Goal: Information Seeking & Learning: Find specific page/section

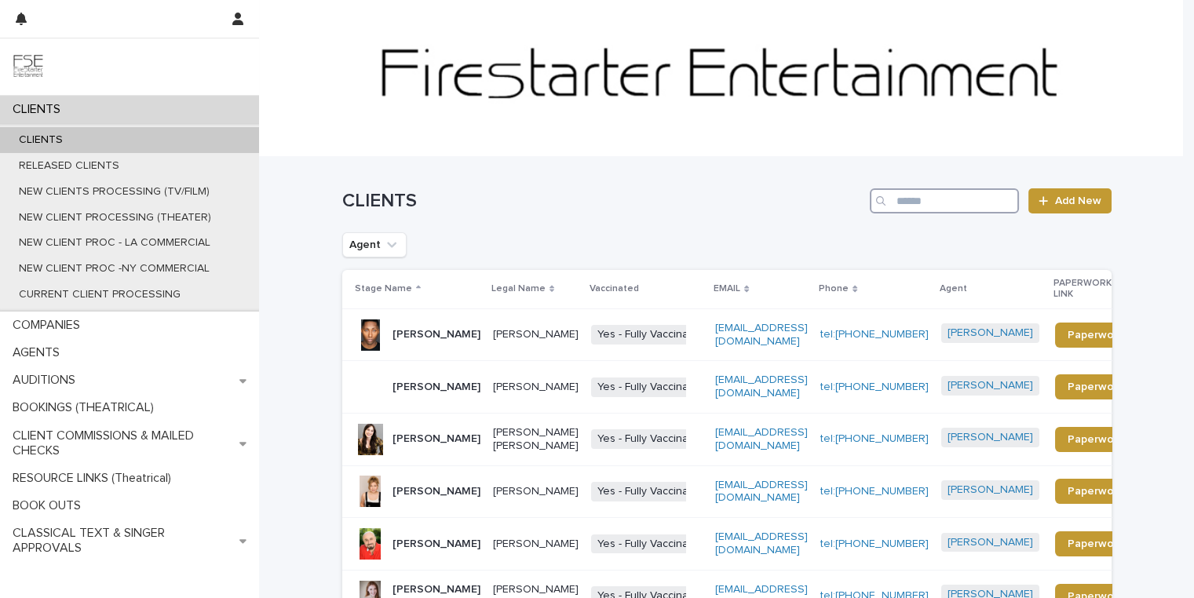
click at [957, 198] on input "Search" at bounding box center [944, 200] width 149 height 25
type input "******"
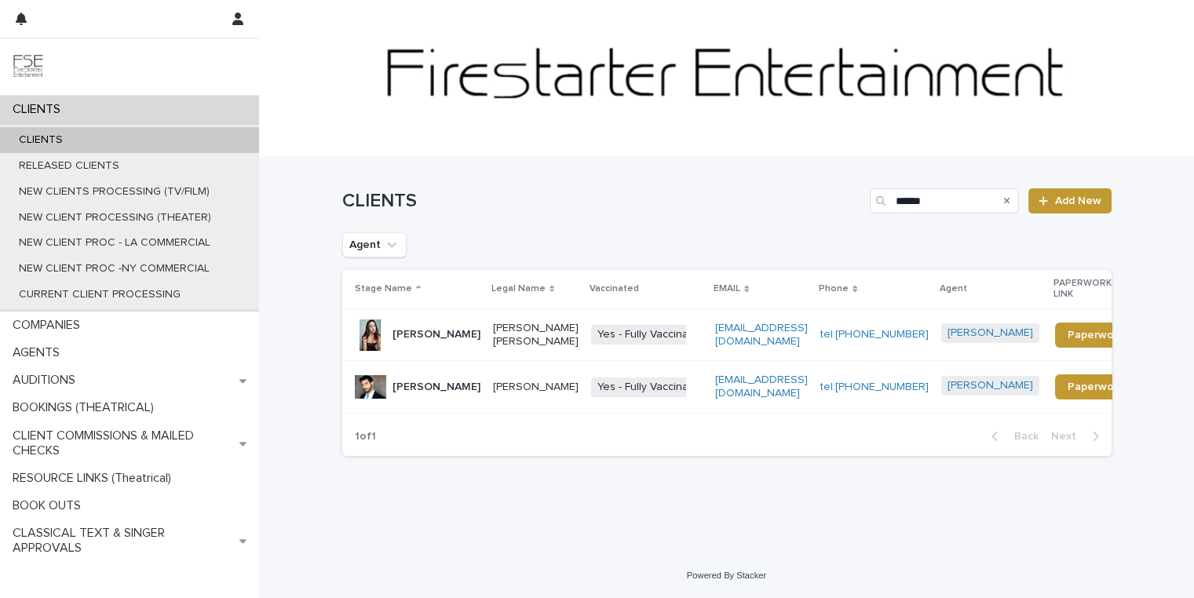
click at [428, 374] on div "Ramsey Zeitouneh" at bounding box center [436, 387] width 88 height 26
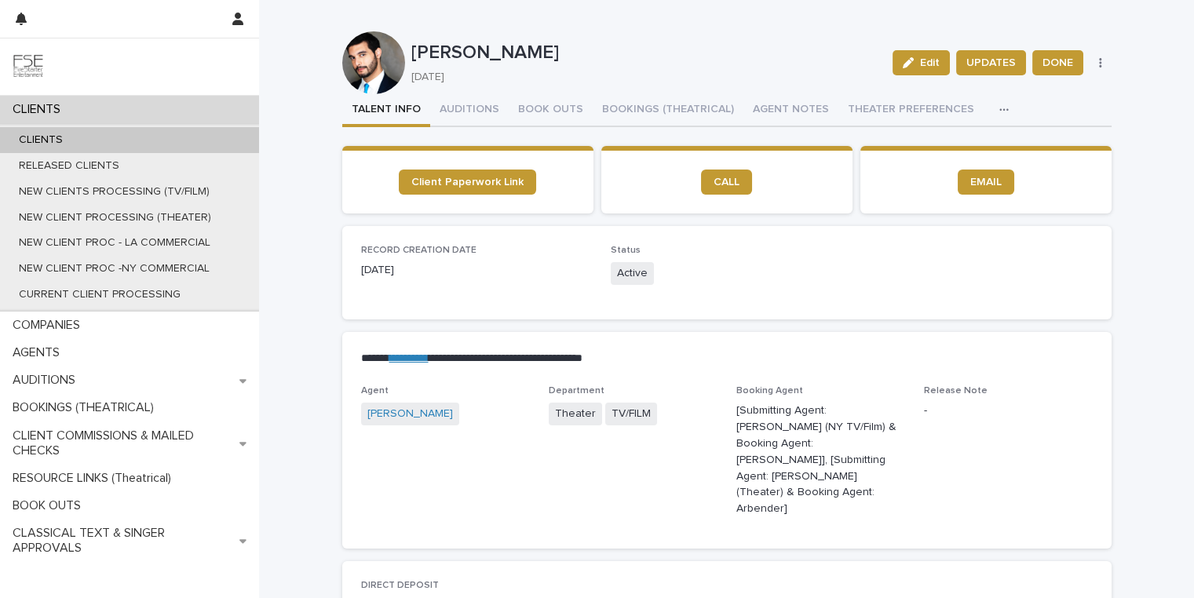
click at [990, 104] on button "button" at bounding box center [1007, 109] width 35 height 31
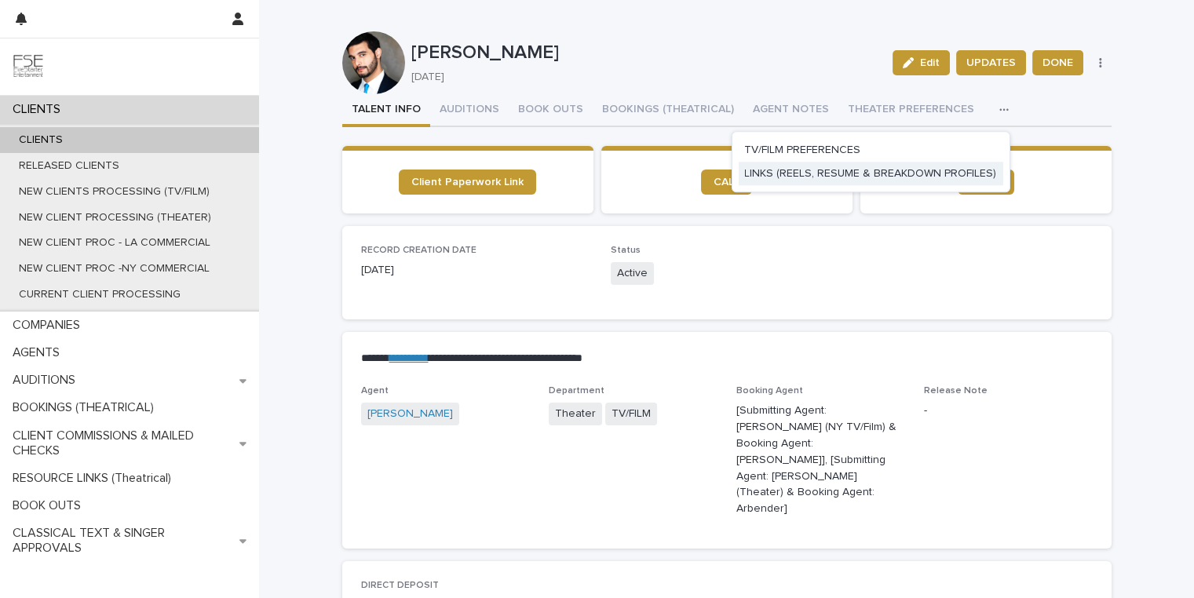
click at [773, 175] on span "LINKS (REELS, RESUME & BREAKDOWN PROFILES)" at bounding box center [870, 173] width 252 height 11
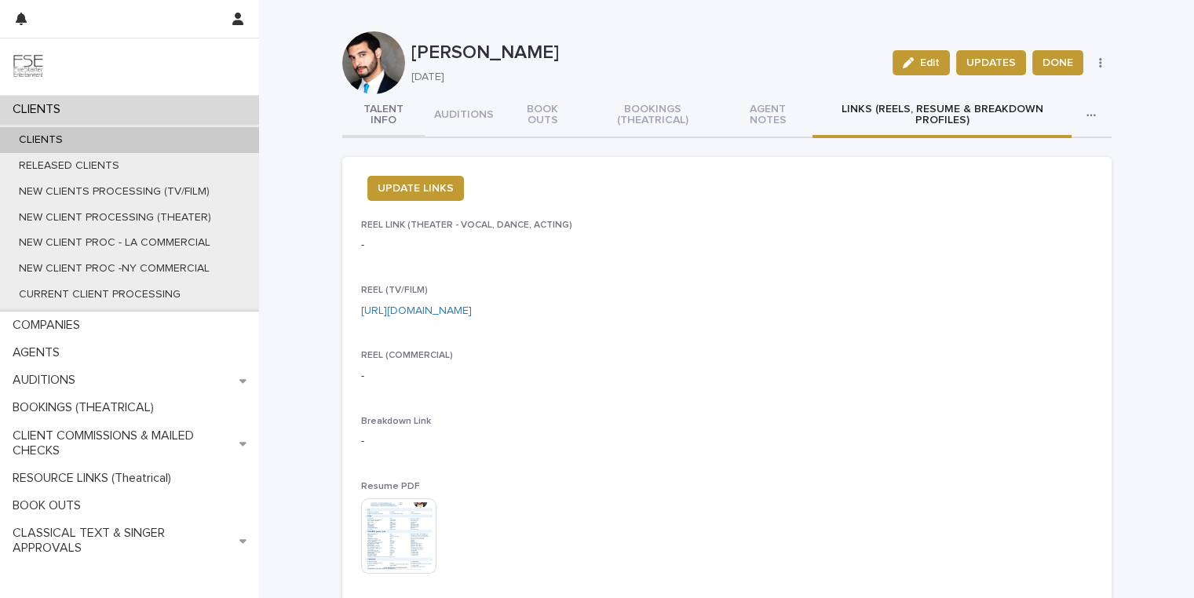
click at [376, 119] on button "TALENT INFO" at bounding box center [383, 116] width 82 height 44
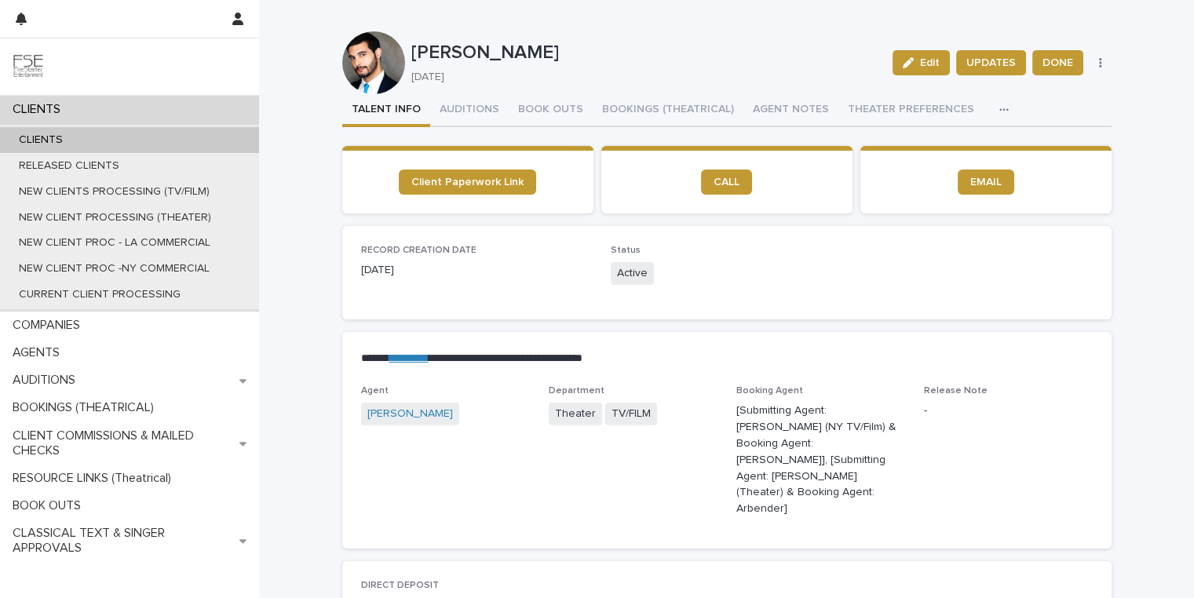
click at [999, 108] on icon "button" at bounding box center [1003, 109] width 9 height 11
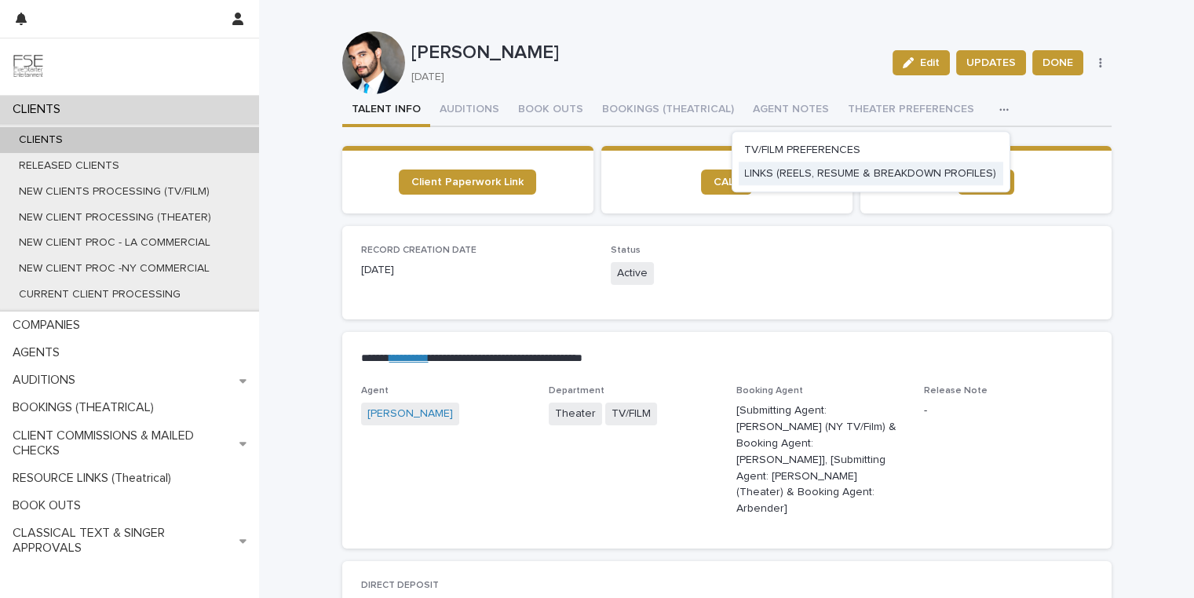
click at [838, 174] on span "LINKS (REELS, RESUME & BREAKDOWN PROFILES)" at bounding box center [870, 173] width 252 height 11
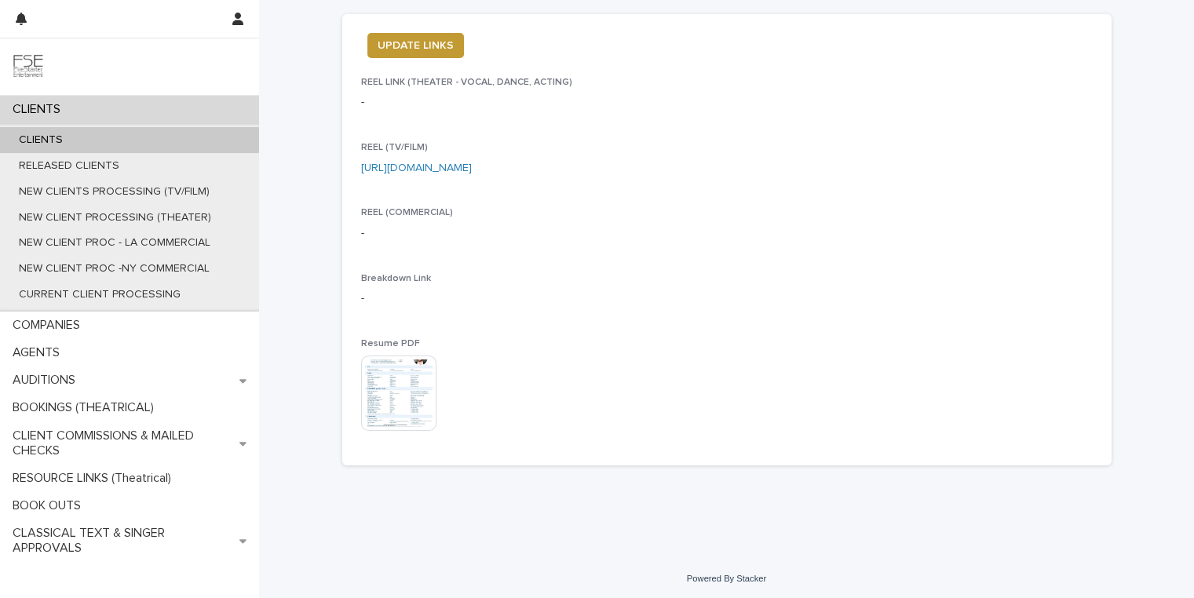
scroll to position [145, 0]
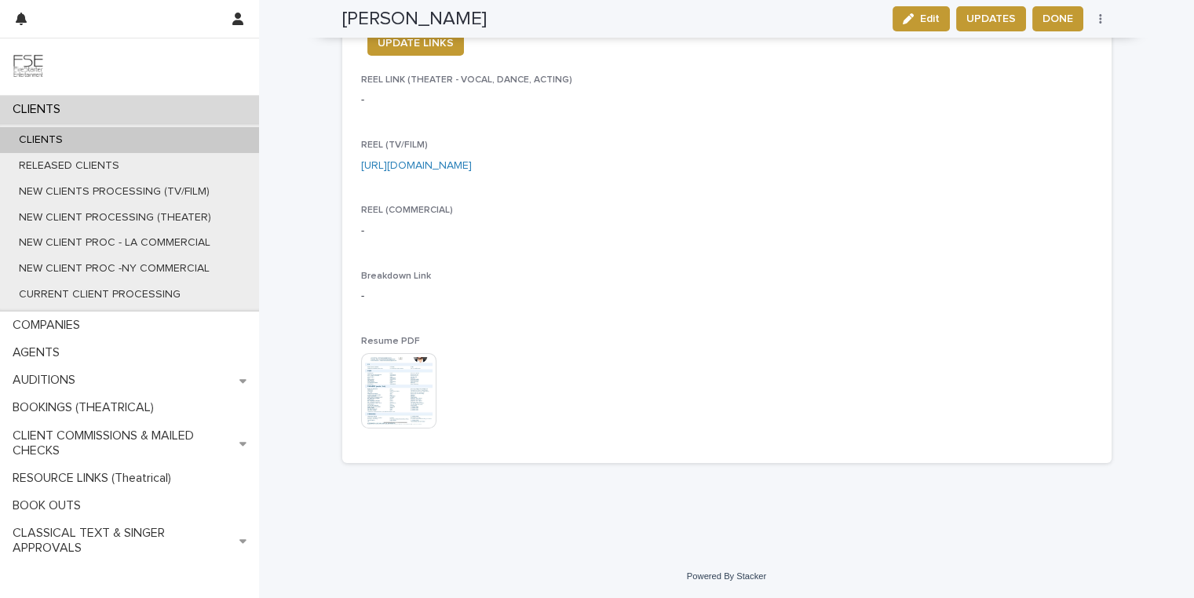
click at [370, 388] on img at bounding box center [398, 390] width 75 height 75
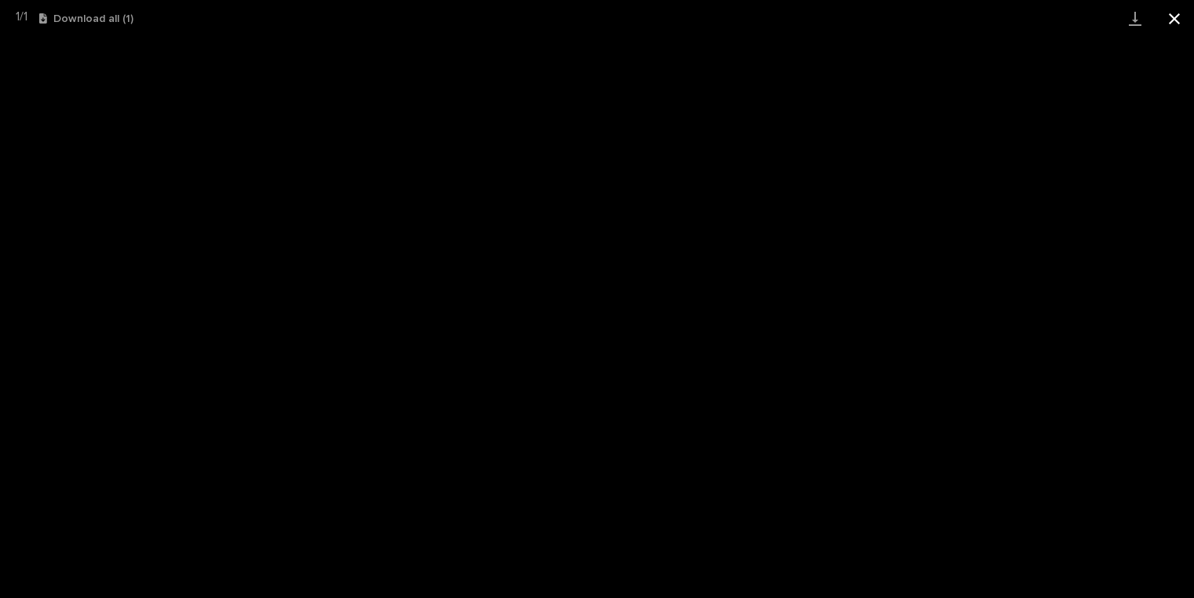
click at [1178, 17] on button "Close gallery" at bounding box center [1174, 18] width 39 height 37
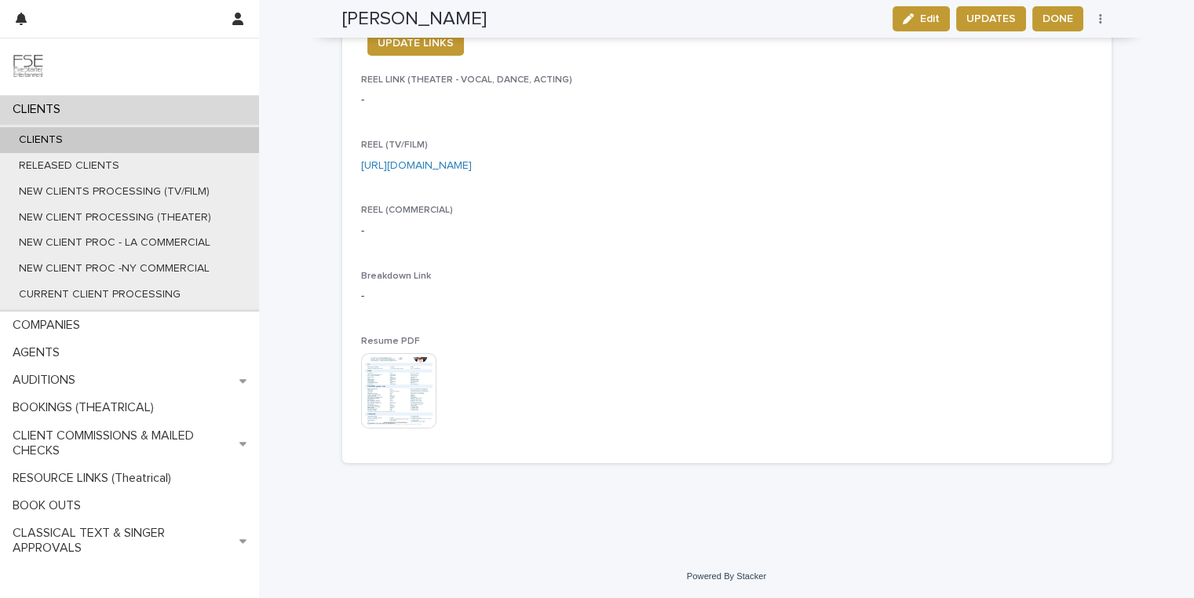
click at [392, 392] on img at bounding box center [398, 390] width 75 height 75
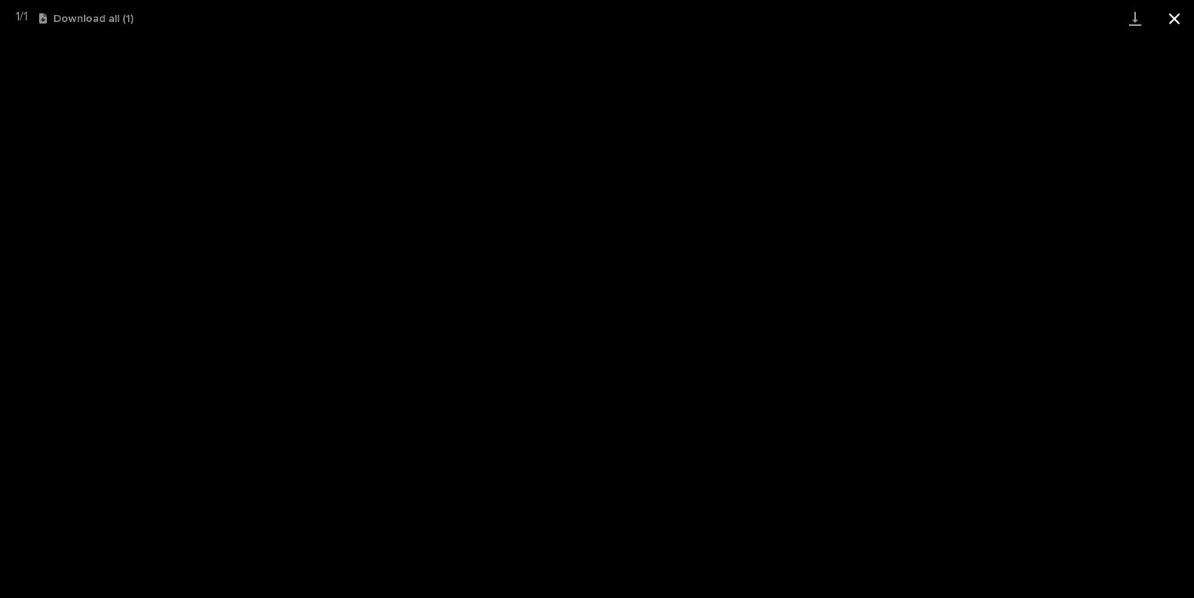
click at [1170, 25] on button "Close gallery" at bounding box center [1174, 18] width 39 height 37
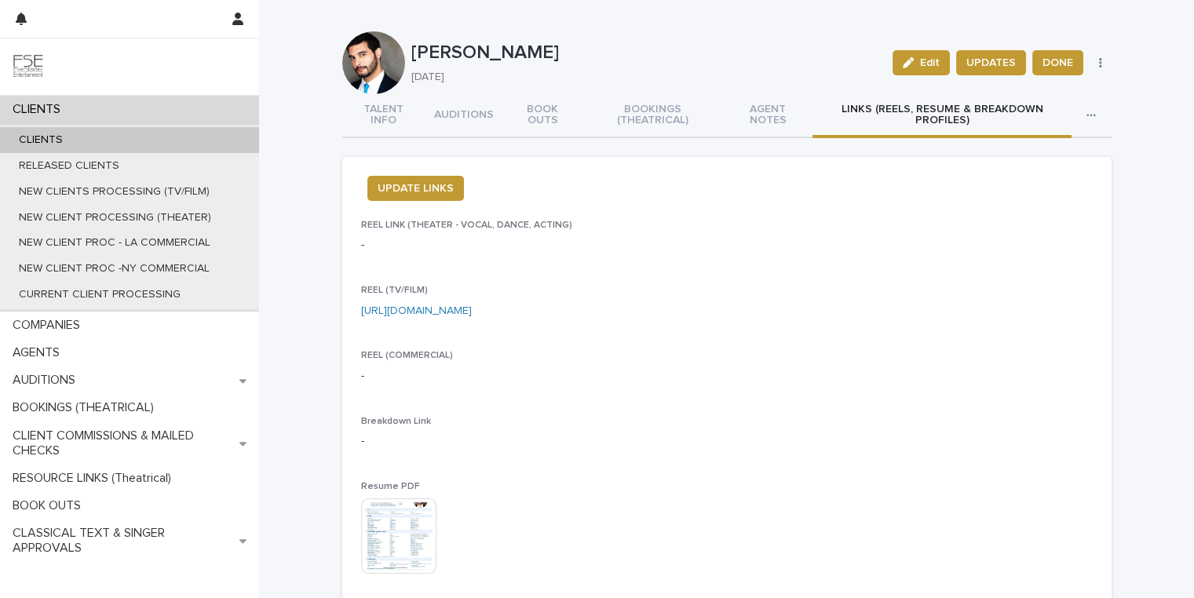
scroll to position [0, 0]
click at [374, 121] on button "TALENT INFO" at bounding box center [383, 116] width 82 height 44
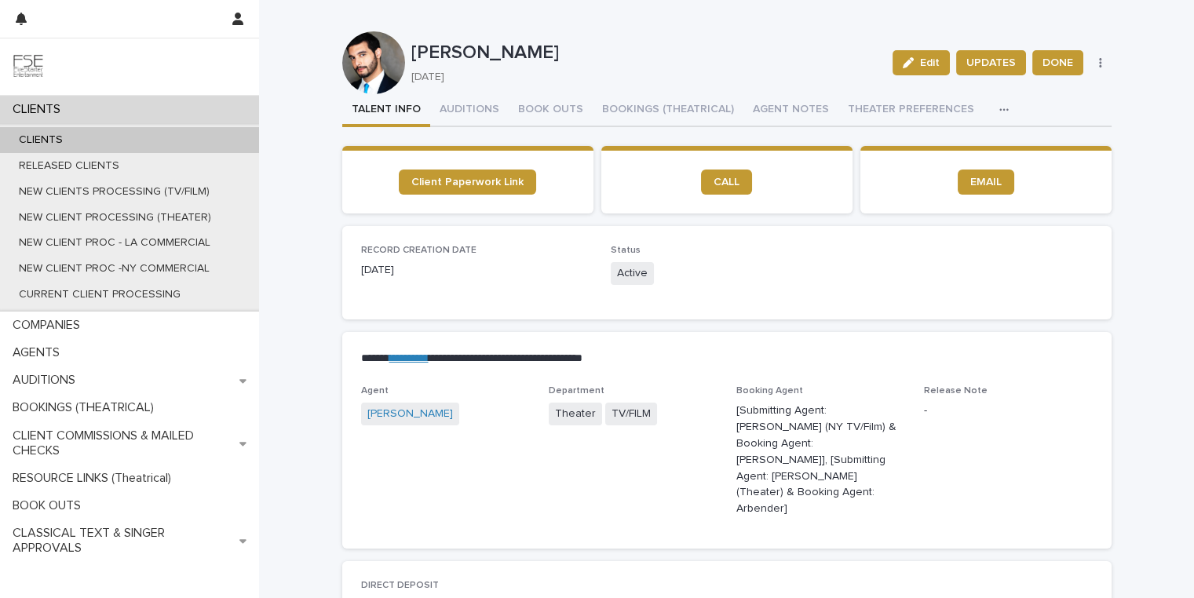
click at [990, 110] on button "button" at bounding box center [1007, 109] width 35 height 31
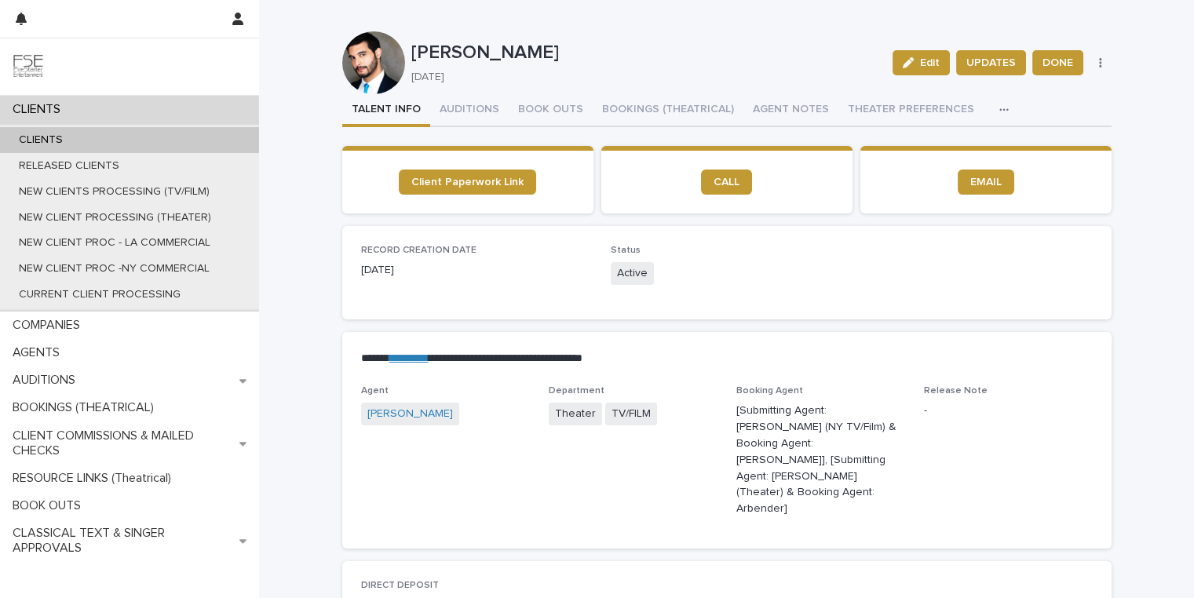
click at [999, 105] on div "button" at bounding box center [1007, 109] width 16 height 11
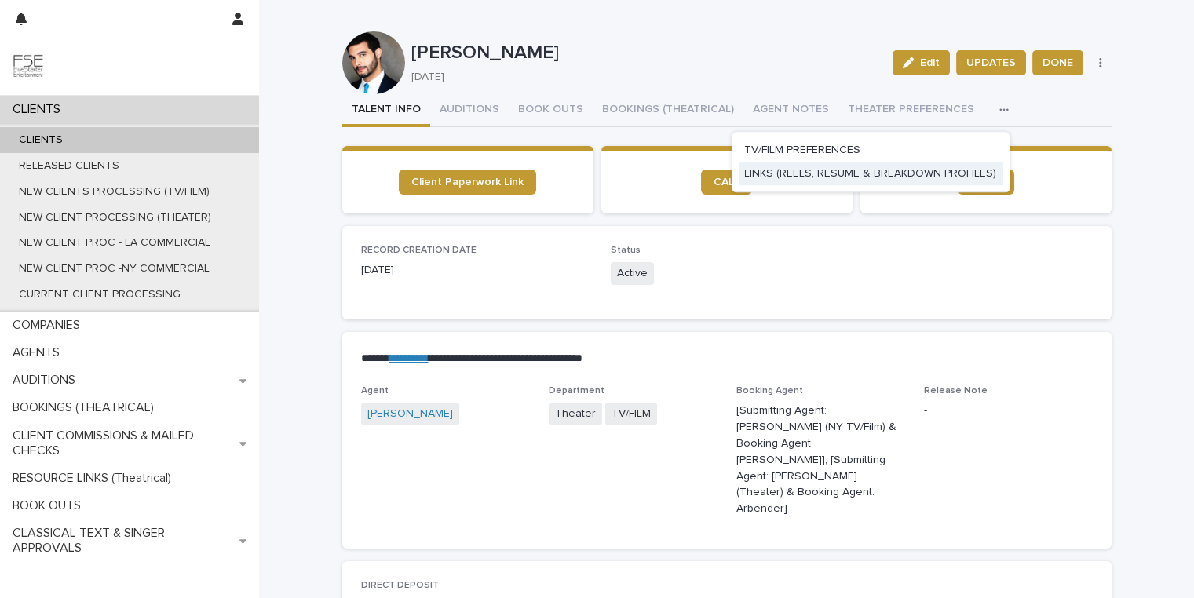
click at [805, 178] on span "LINKS (REELS, RESUME & BREAKDOWN PROFILES)" at bounding box center [870, 173] width 252 height 11
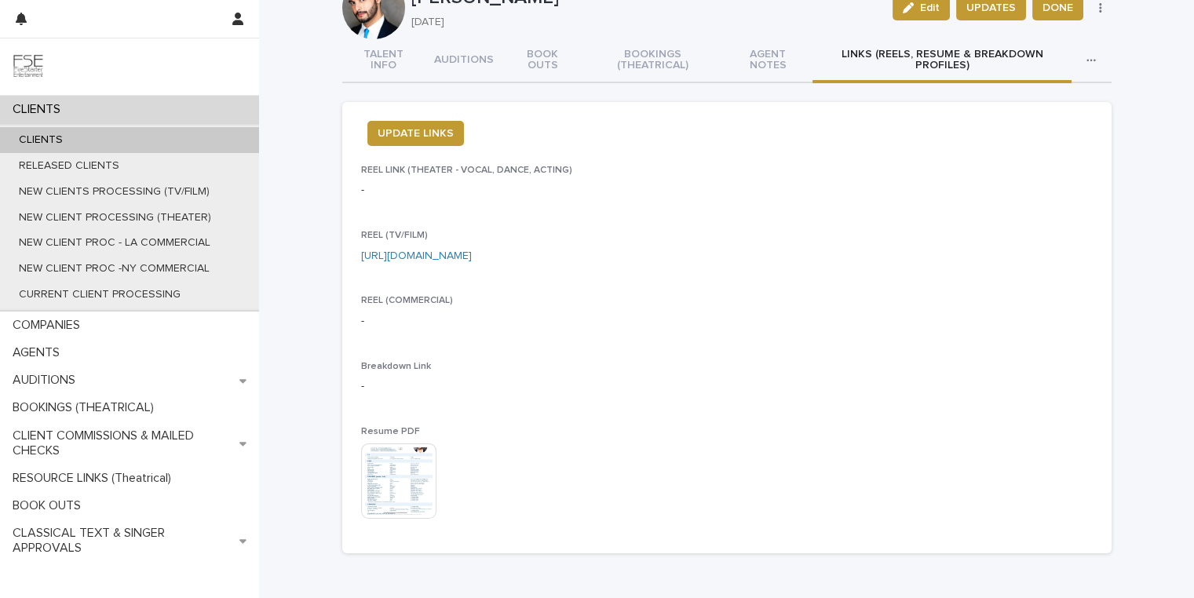
scroll to position [75, 0]
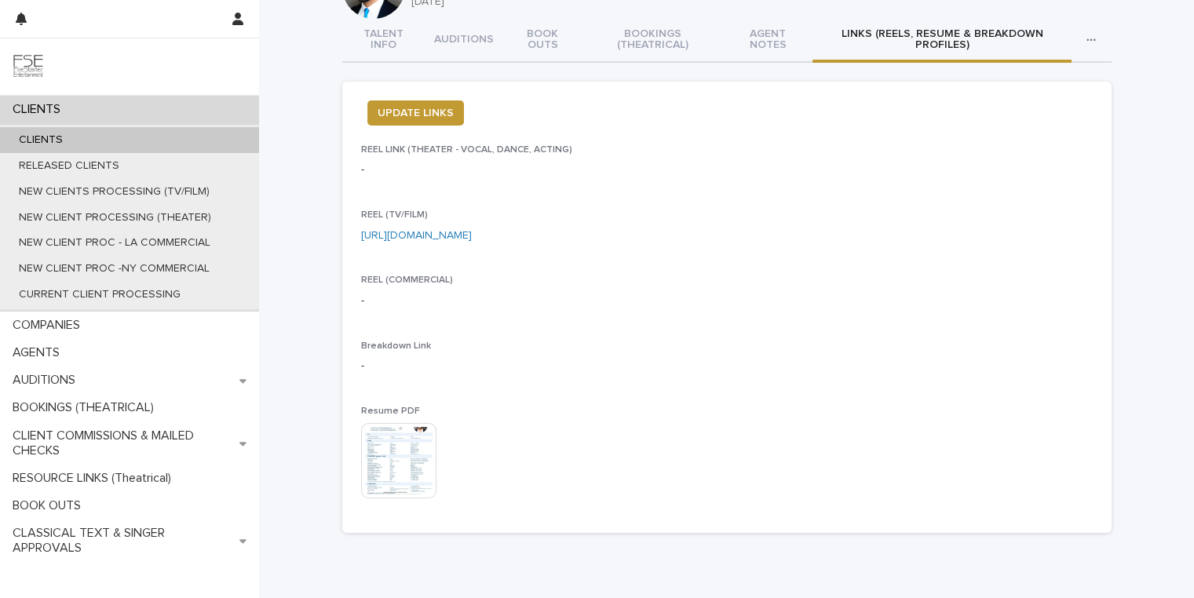
click at [399, 466] on img at bounding box center [398, 460] width 75 height 75
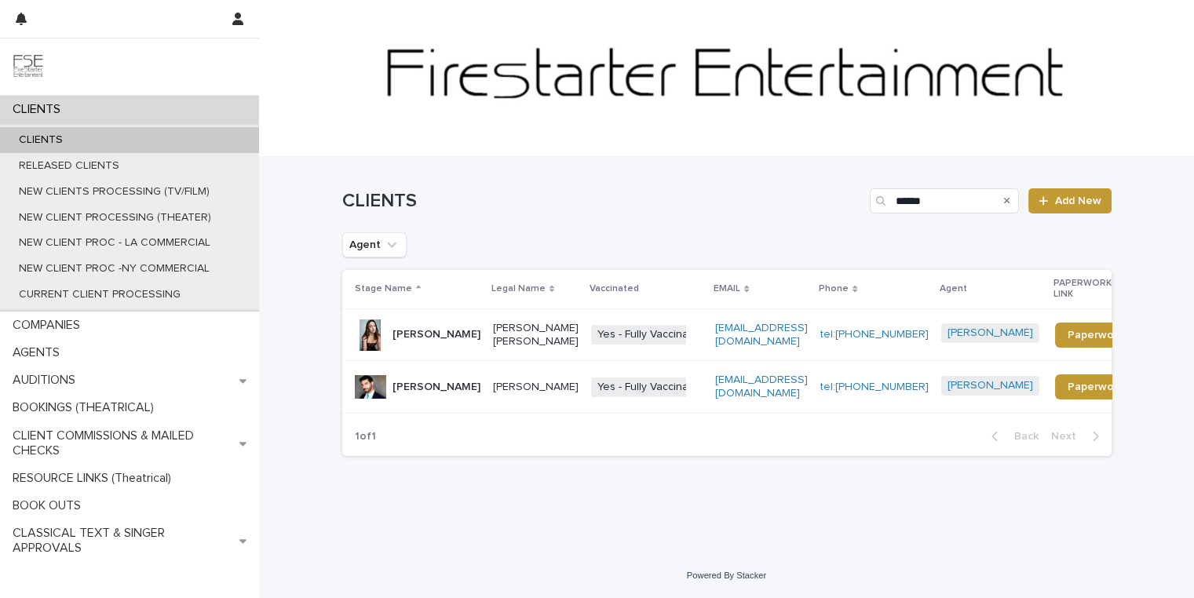
click at [517, 385] on p "Ramsey Kazem Zeitouneh" at bounding box center [536, 387] width 86 height 13
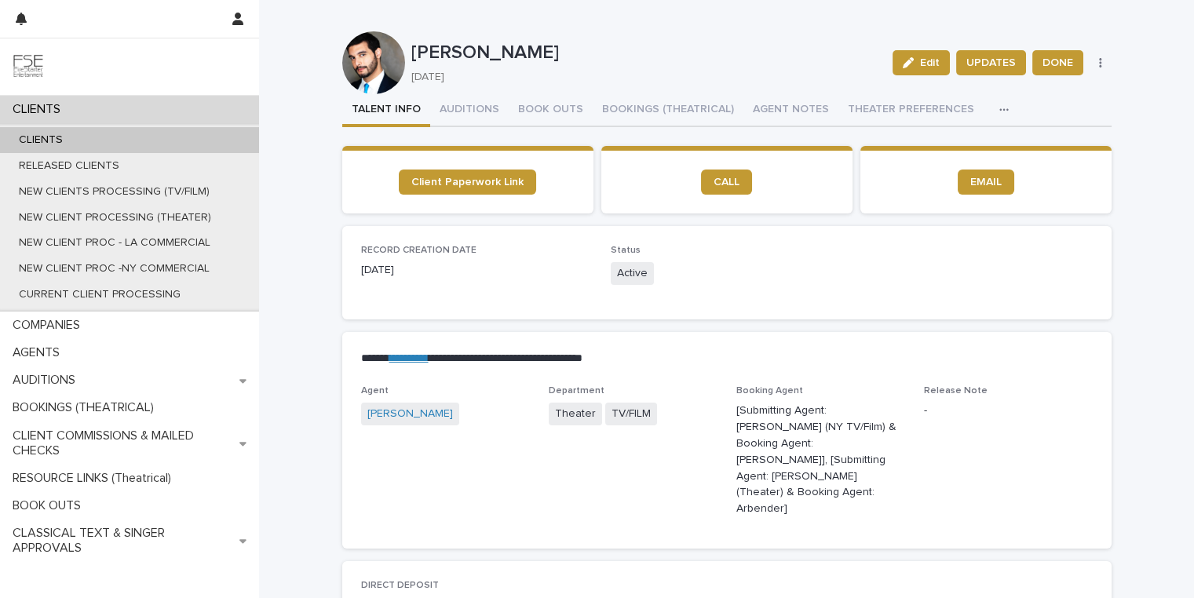
click at [999, 110] on icon "button" at bounding box center [1003, 109] width 9 height 11
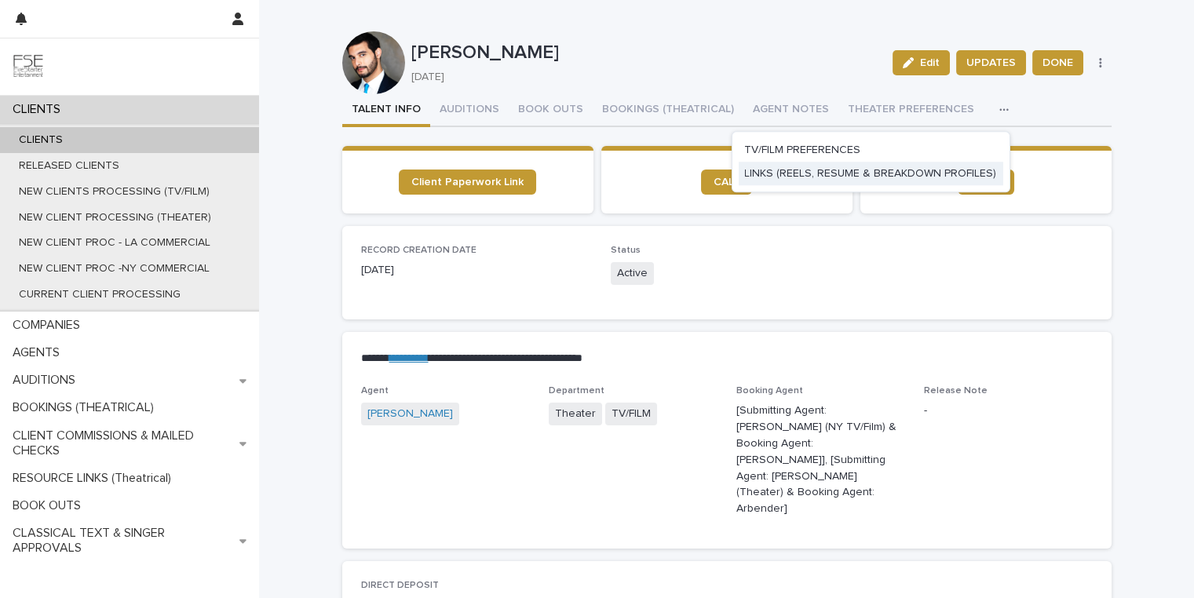
click at [838, 171] on span "LINKS (REELS, RESUME & BREAKDOWN PROFILES)" at bounding box center [870, 173] width 252 height 11
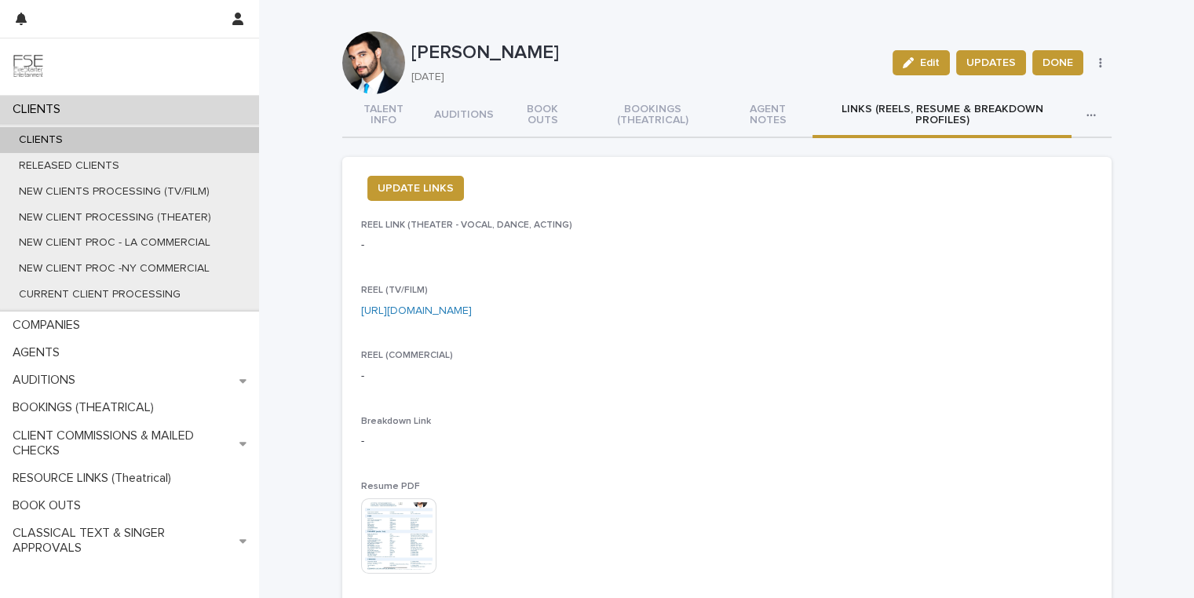
scroll to position [2, 0]
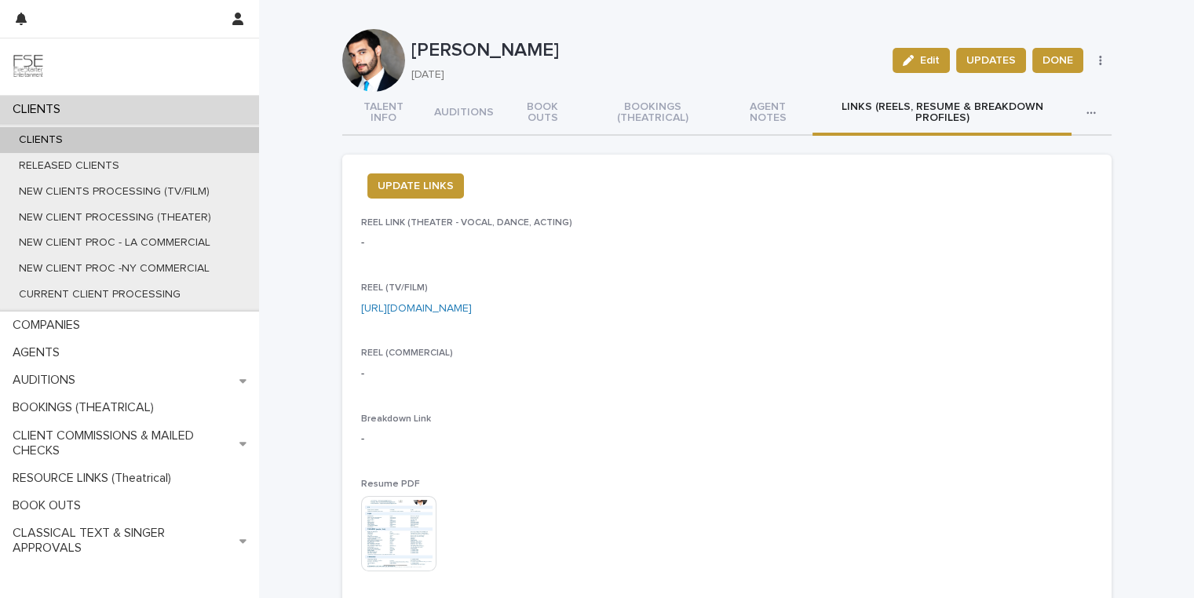
click at [394, 521] on img at bounding box center [398, 533] width 75 height 75
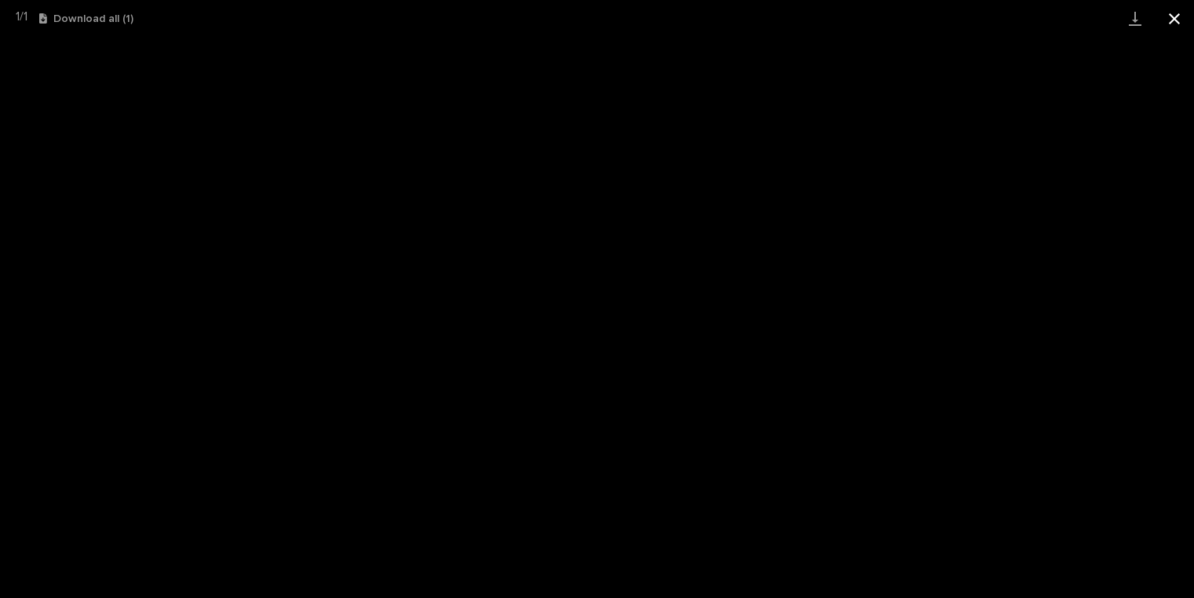
click at [1182, 5] on button "Close gallery" at bounding box center [1174, 18] width 39 height 37
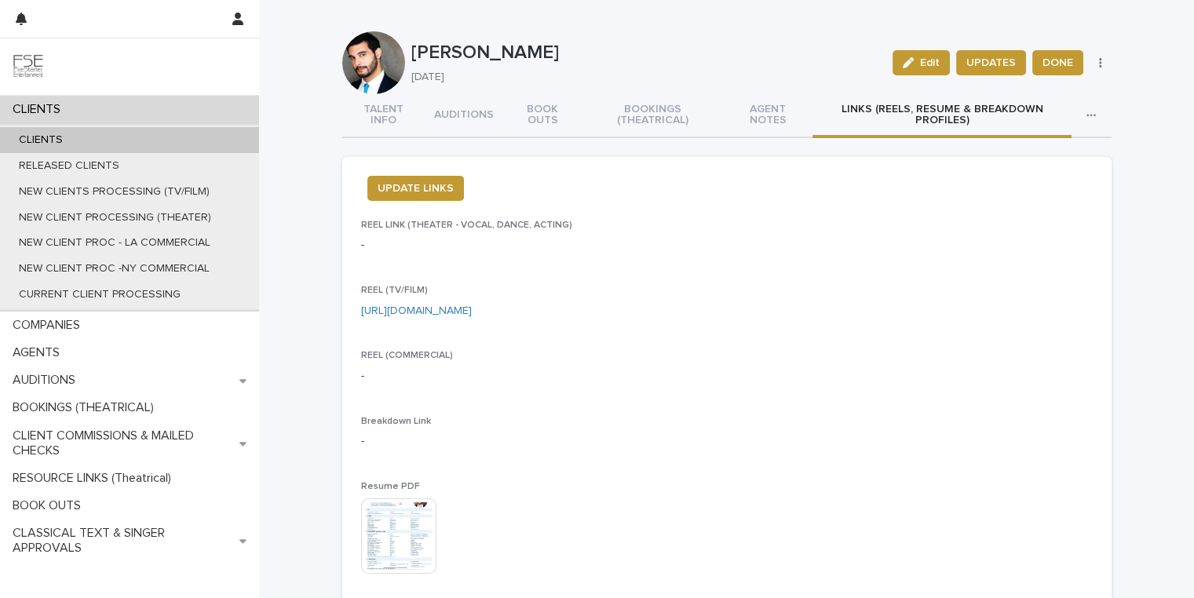
scroll to position [0, 0]
click at [375, 118] on button "TALENT INFO" at bounding box center [383, 116] width 82 height 44
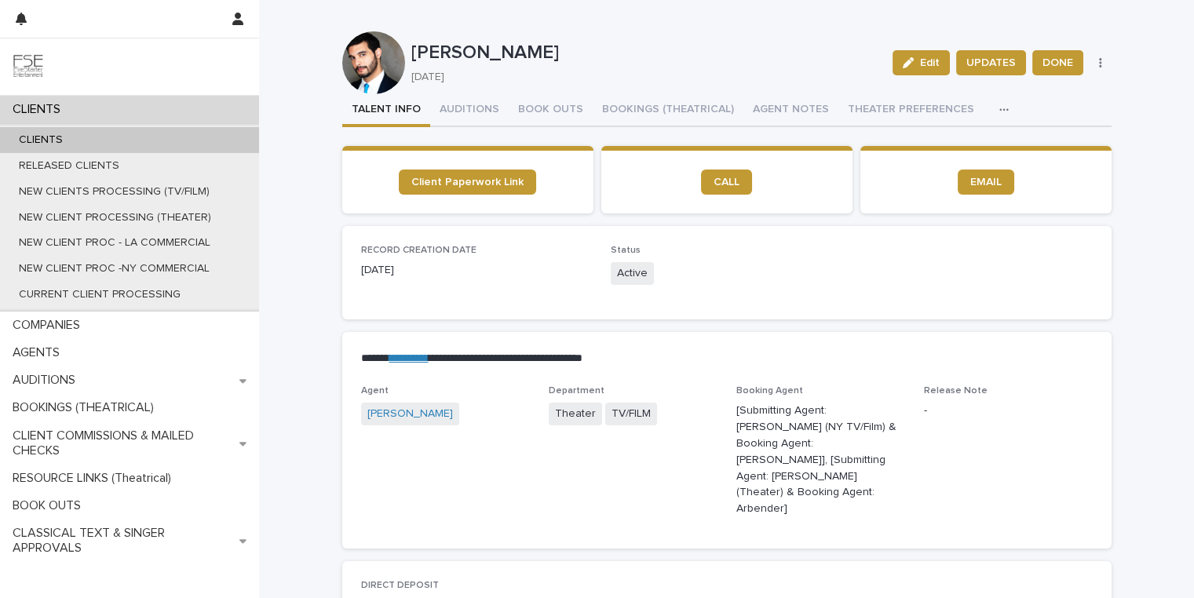
click at [35, 73] on img at bounding box center [28, 66] width 31 height 31
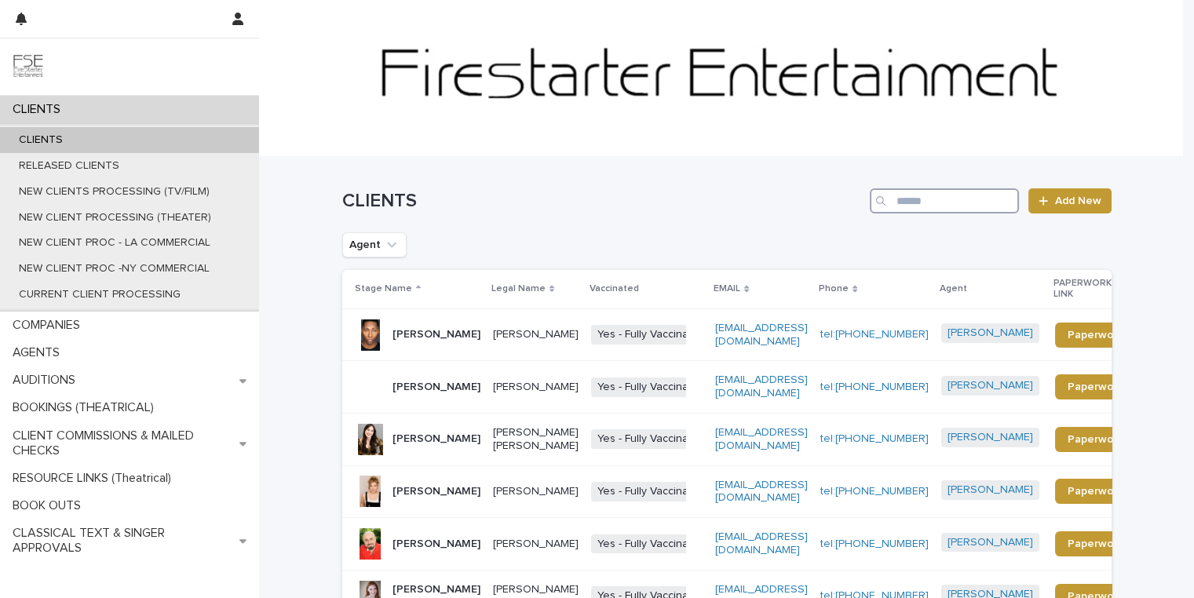
click at [900, 196] on input "Search" at bounding box center [944, 200] width 149 height 25
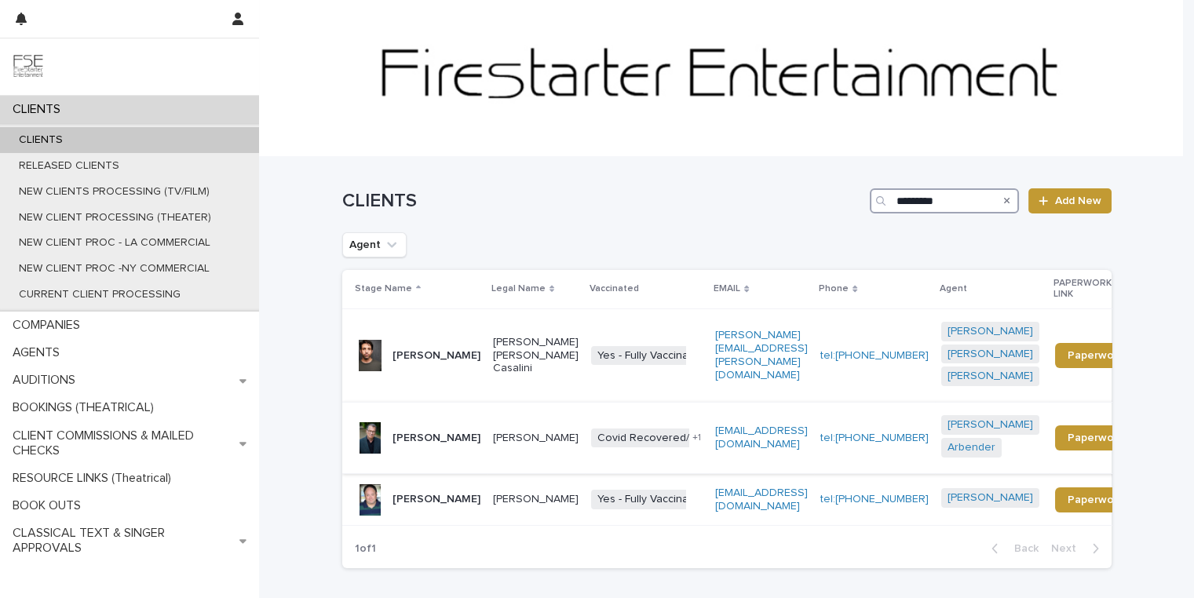
type input "*********"
click at [430, 432] on p "Eric Michael Gillett" at bounding box center [436, 438] width 88 height 13
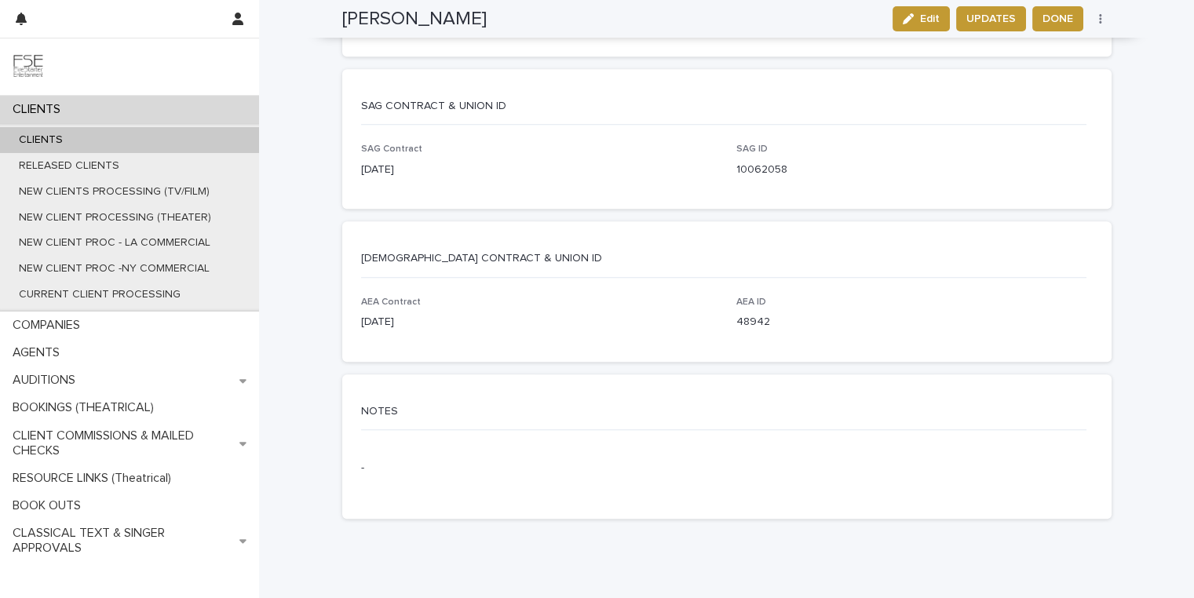
scroll to position [3077, 0]
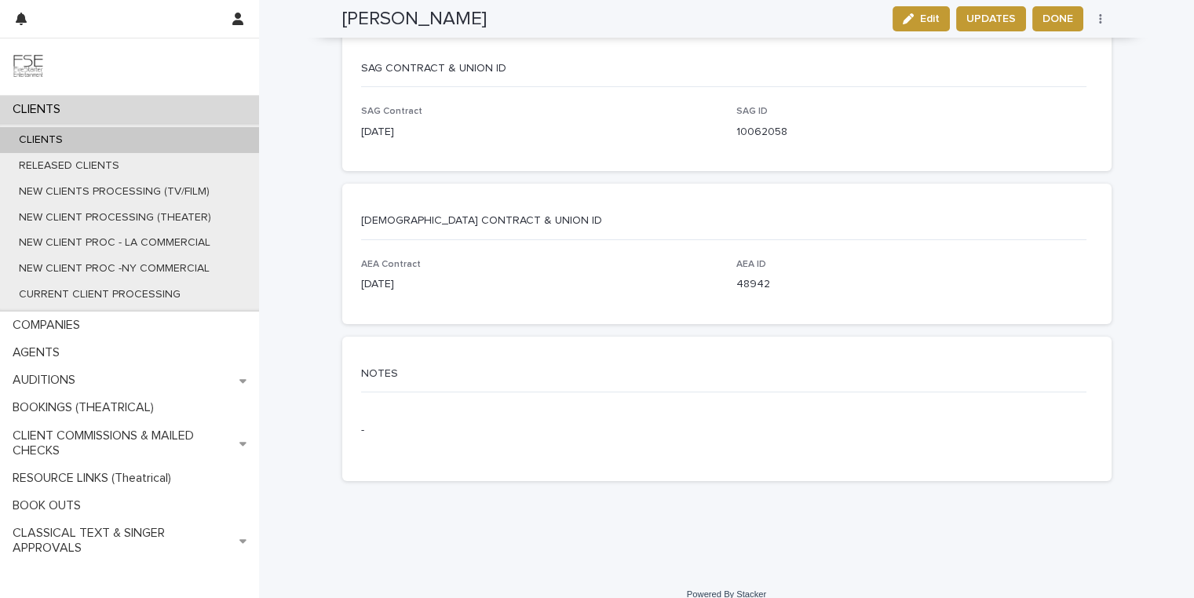
click at [469, 422] on p "-" at bounding box center [477, 430] width 232 height 16
click at [918, 26] on button "Edit" at bounding box center [920, 18] width 57 height 25
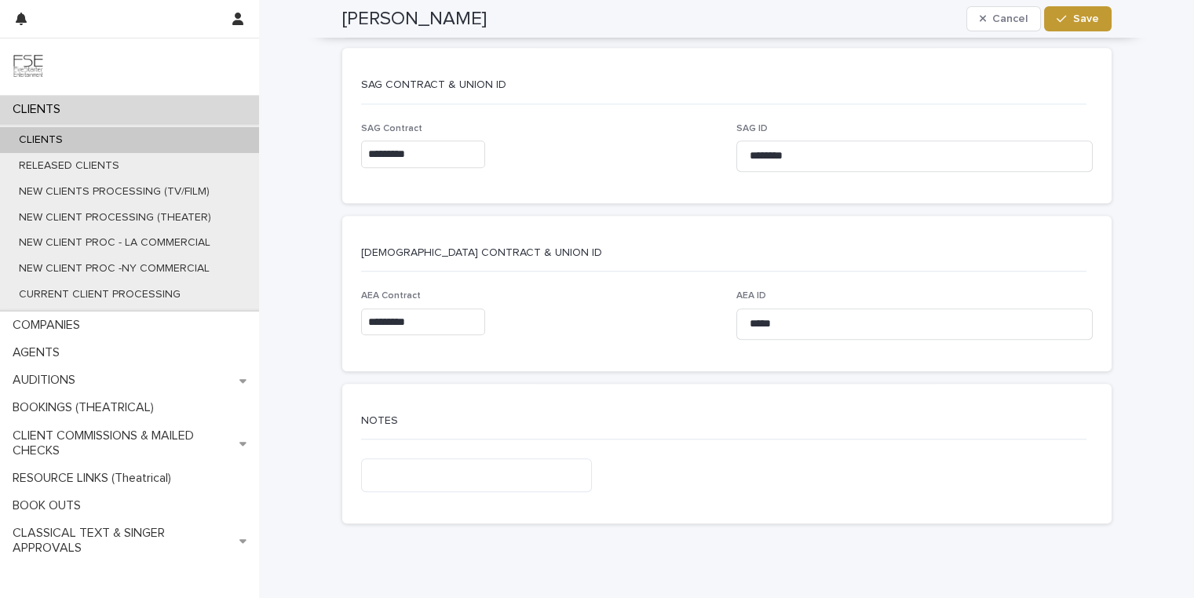
scroll to position [3267, 0]
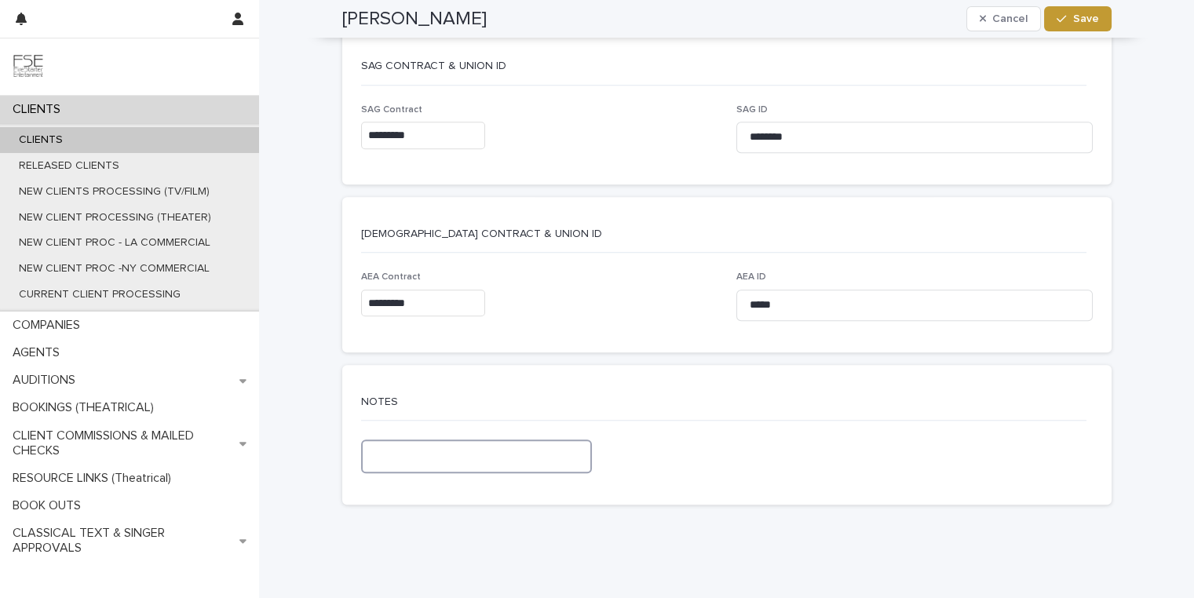
click at [403, 440] on textarea at bounding box center [477, 457] width 232 height 34
type textarea "*"
type textarea "****"
click at [373, 440] on textarea "****" at bounding box center [477, 457] width 232 height 34
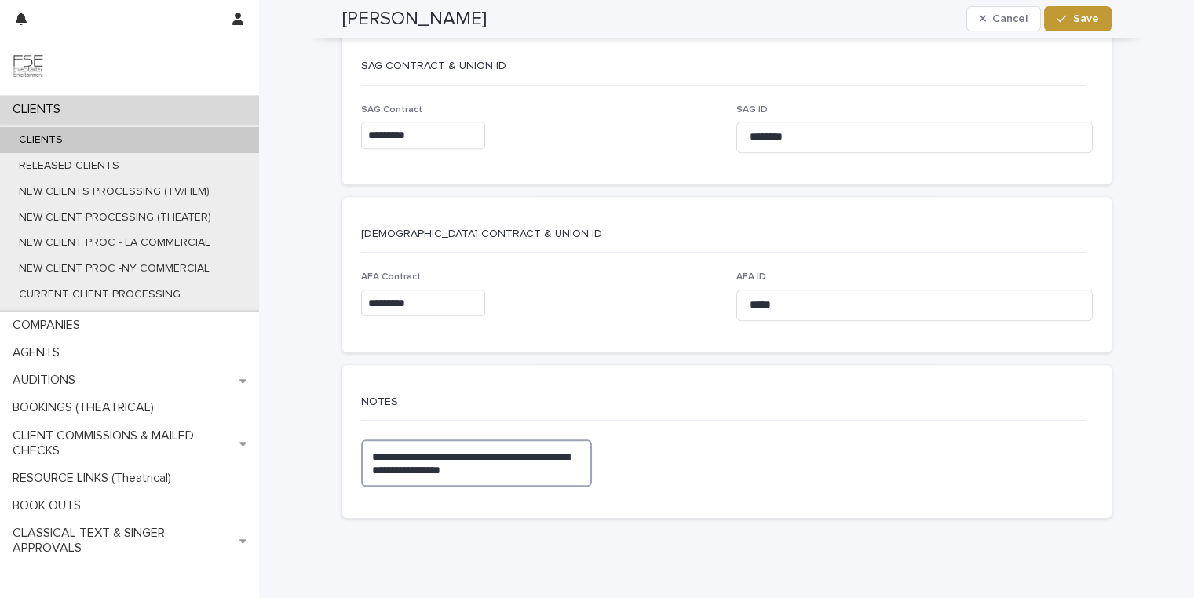
type textarea "**********"
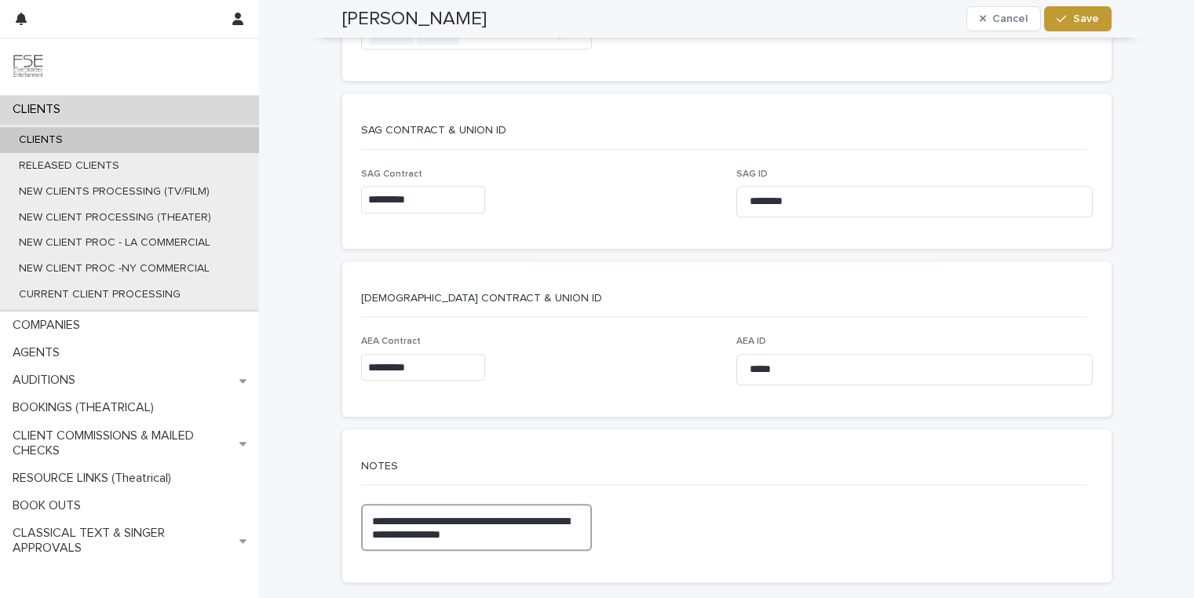
scroll to position [3212, 0]
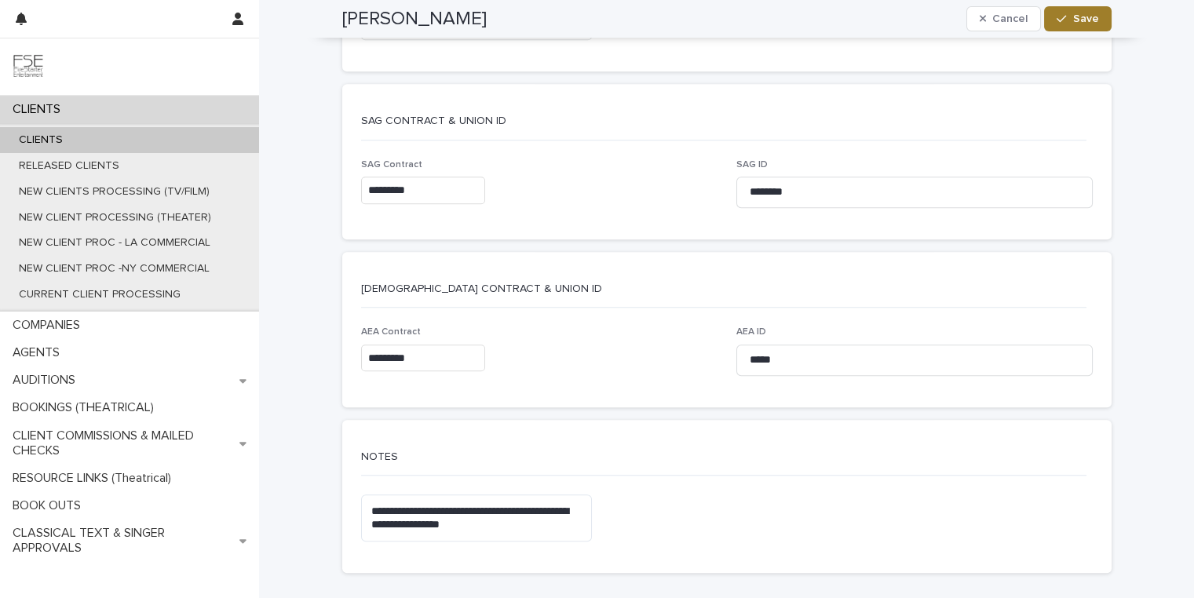
click at [1065, 19] on div "button" at bounding box center [1065, 18] width 16 height 11
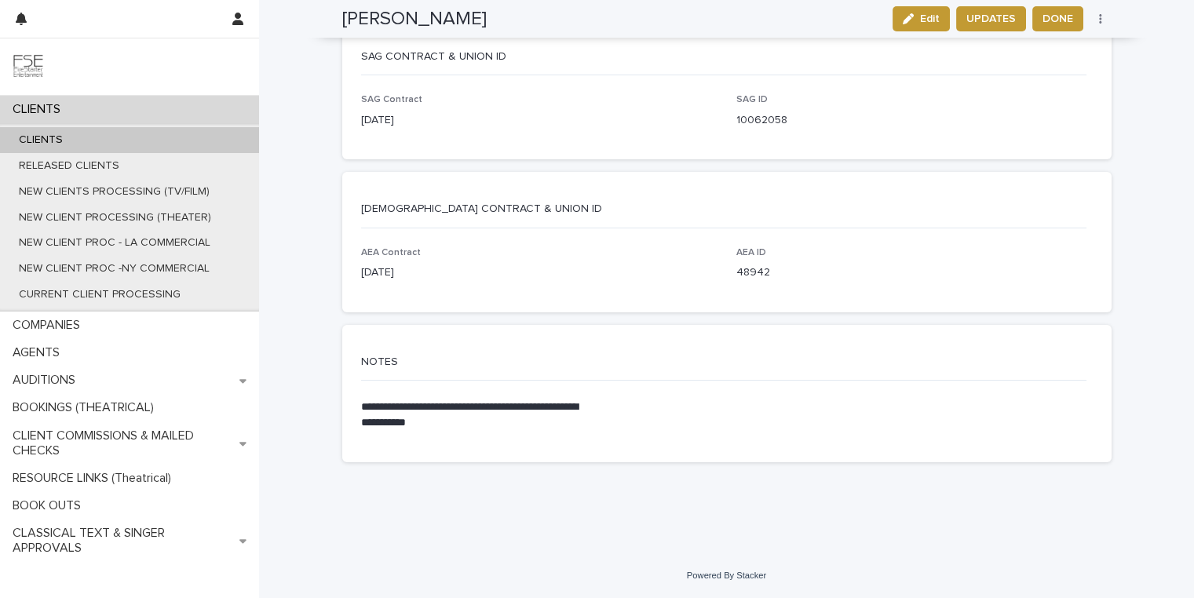
scroll to position [3070, 0]
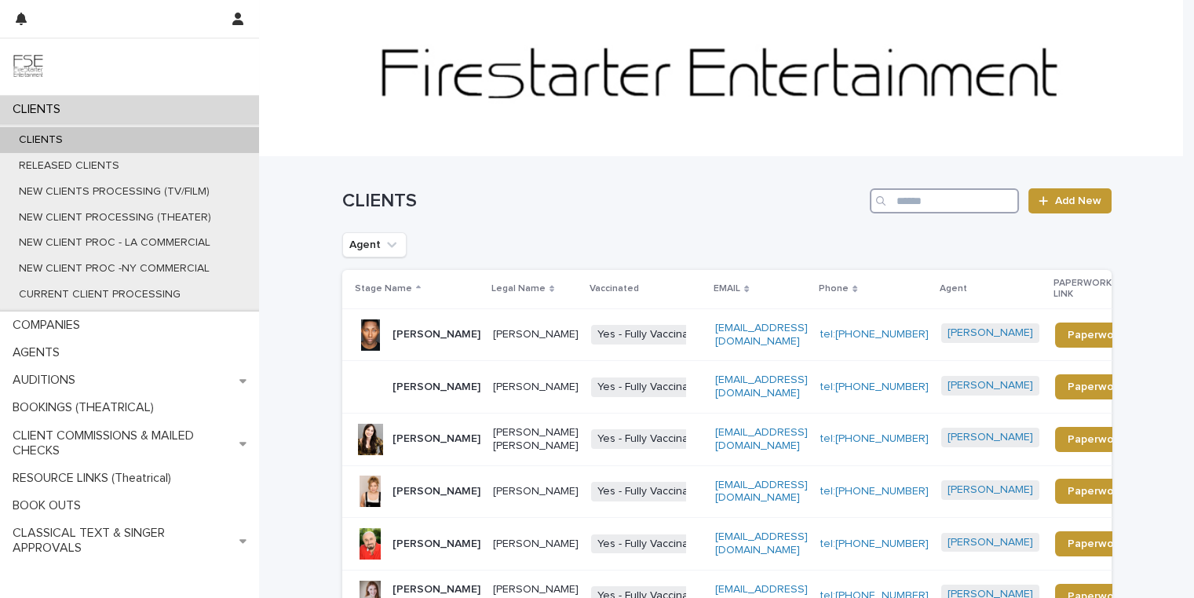
click at [924, 199] on input "Search" at bounding box center [944, 200] width 149 height 25
click at [488, 212] on div "CLIENTS Add New" at bounding box center [726, 200] width 769 height 25
click at [962, 192] on input "Search" at bounding box center [944, 200] width 149 height 25
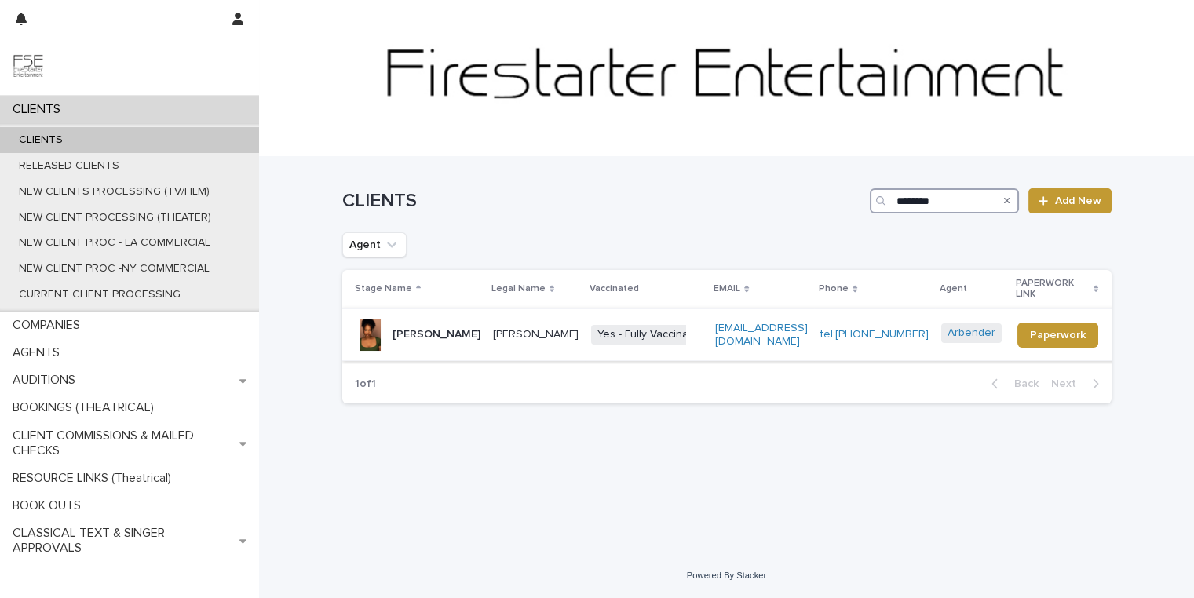
type input "********"
click at [439, 341] on p "[PERSON_NAME]" at bounding box center [436, 334] width 88 height 13
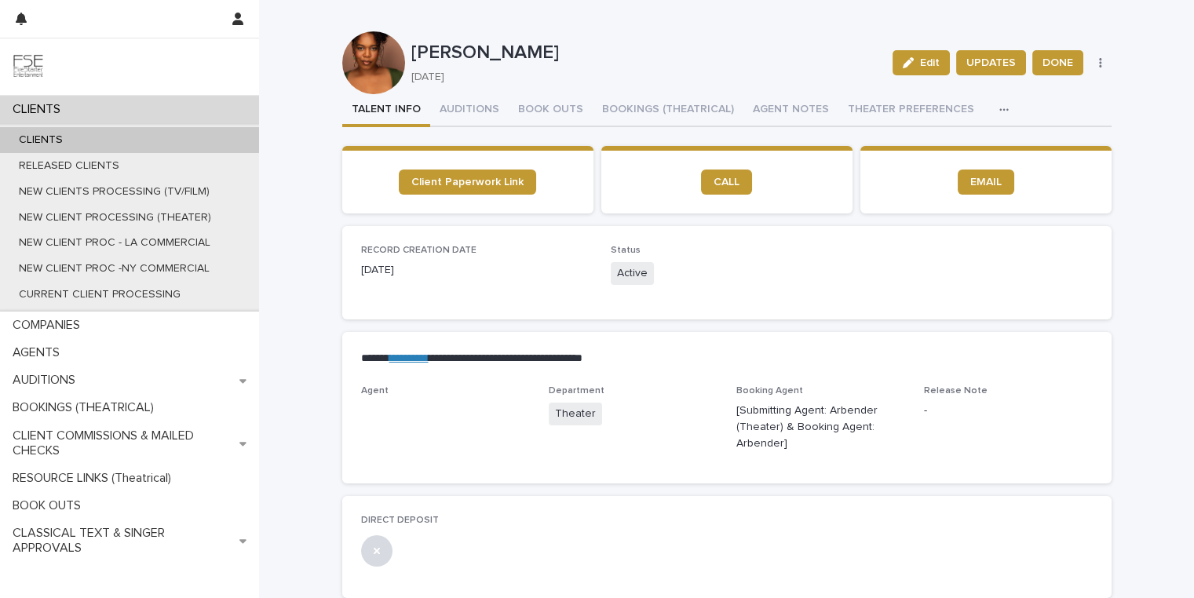
click at [999, 109] on icon "button" at bounding box center [1003, 109] width 9 height 11
click at [900, 146] on span "LINKS (REELS, RESUME & BREAKDOWN PROFILES)" at bounding box center [870, 149] width 252 height 11
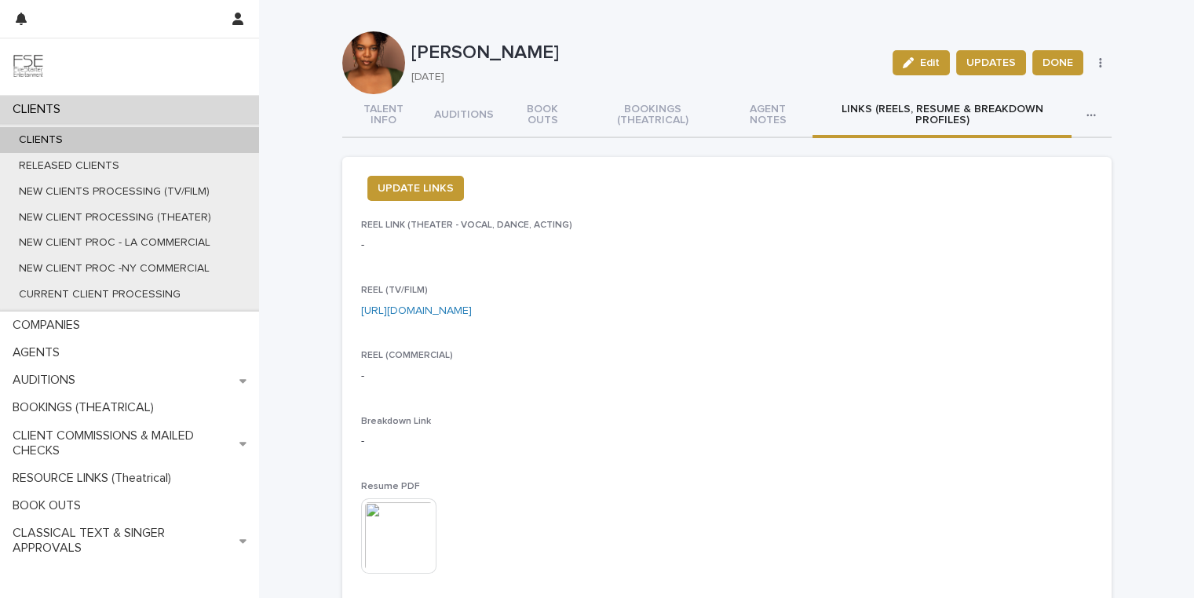
click at [472, 309] on link "[URL][DOMAIN_NAME]" at bounding box center [416, 310] width 111 height 11
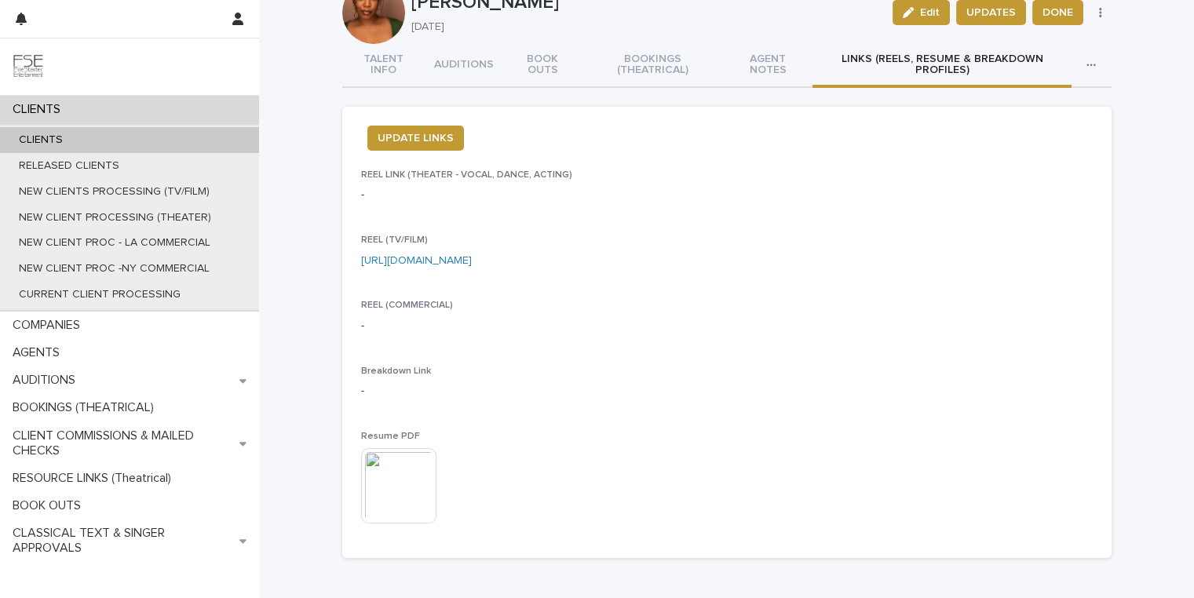
scroll to position [52, 0]
click at [399, 482] on img at bounding box center [398, 484] width 75 height 75
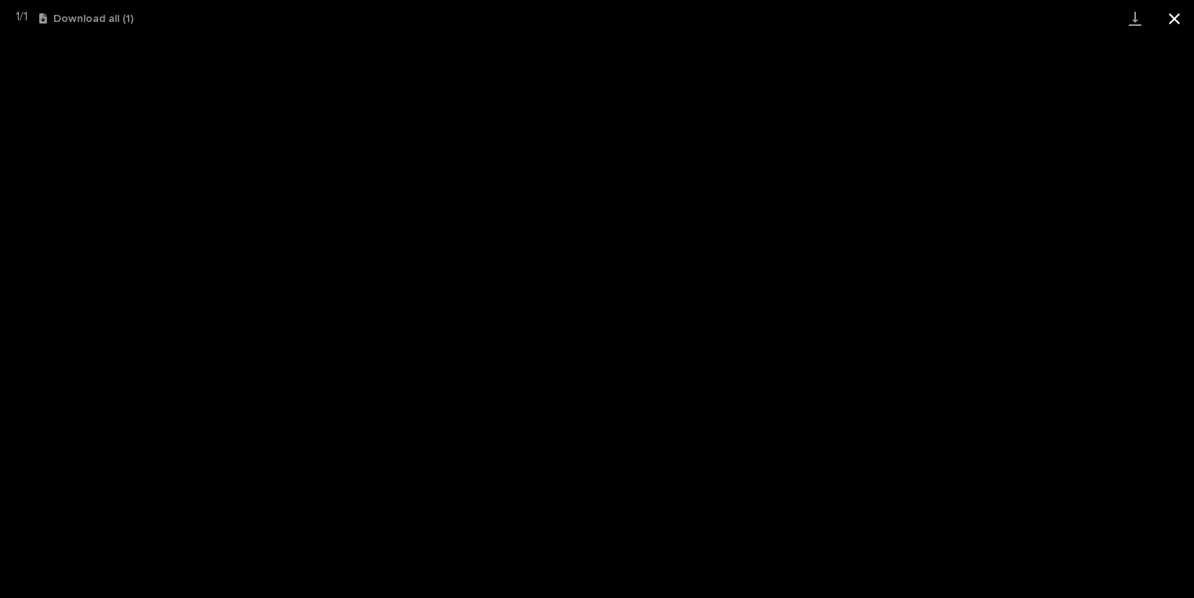
click at [1170, 13] on button "Close gallery" at bounding box center [1174, 18] width 39 height 37
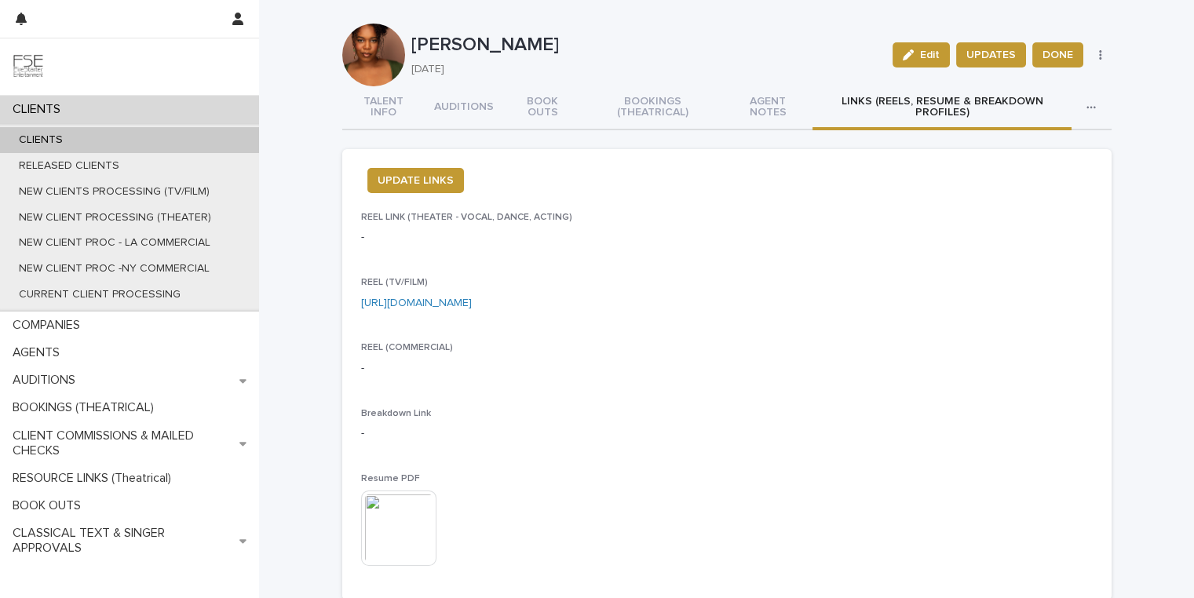
scroll to position [0, 0]
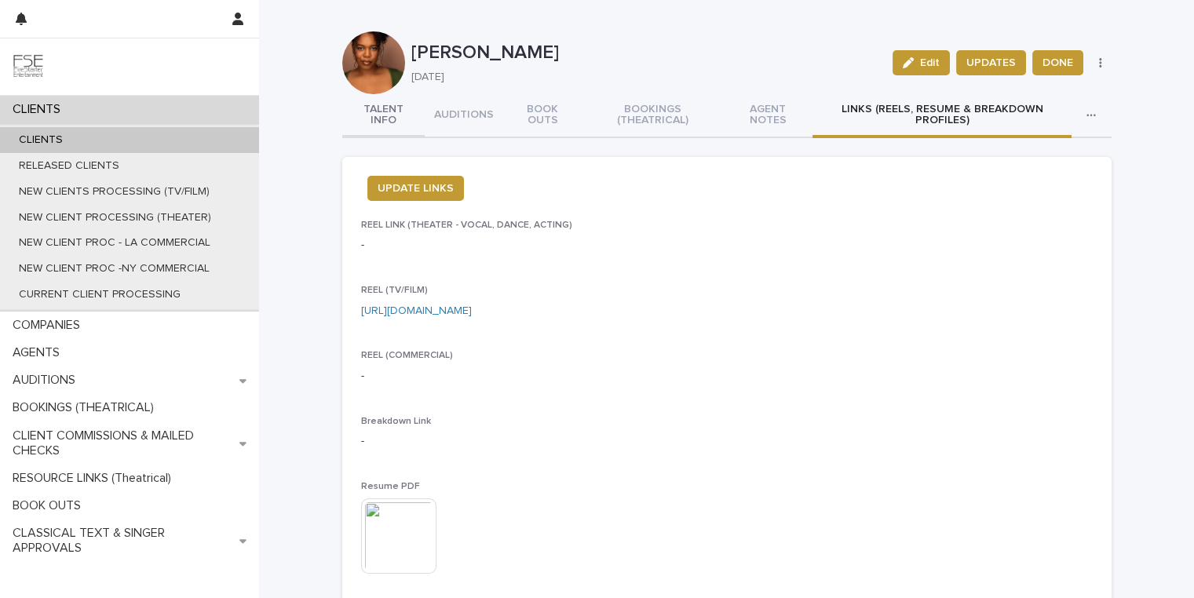
click at [375, 108] on button "TALENT INFO" at bounding box center [383, 116] width 82 height 44
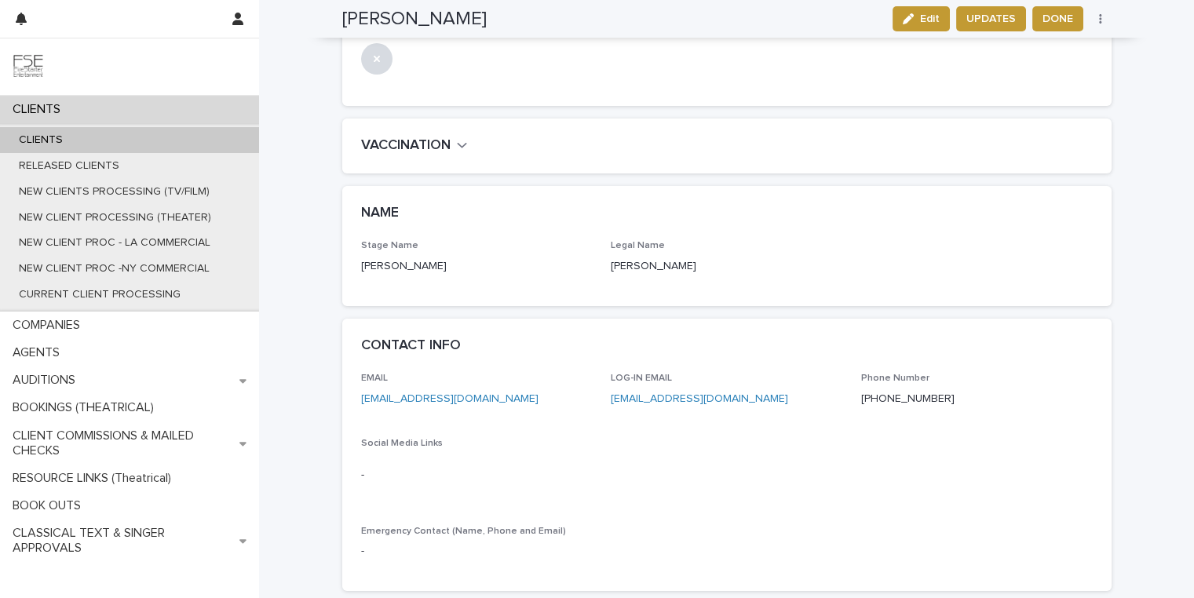
scroll to position [516, 0]
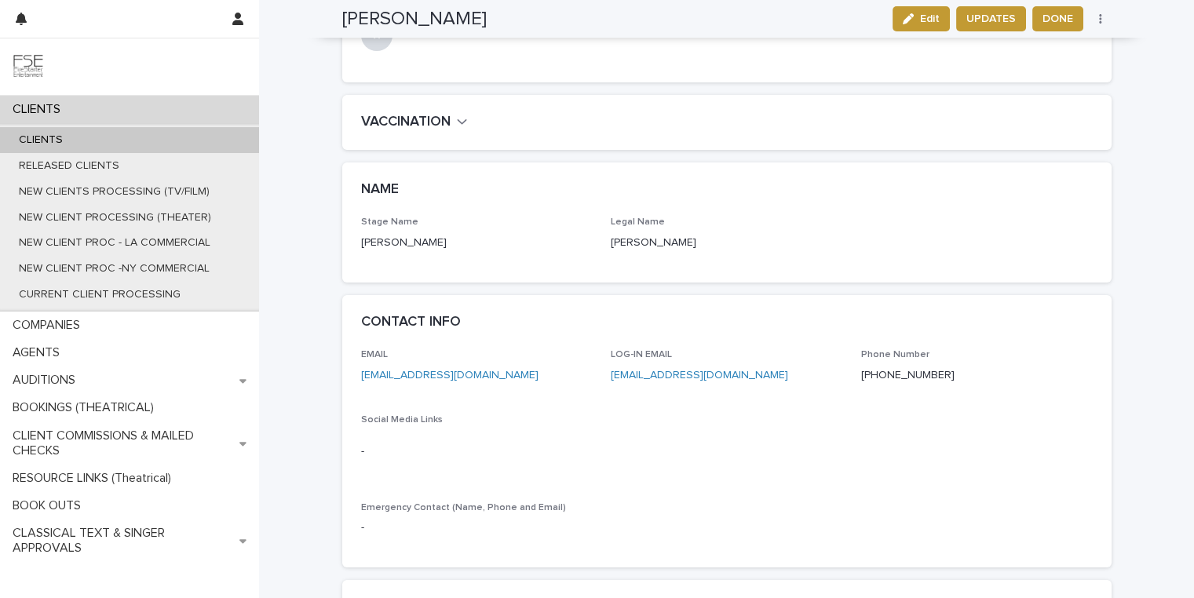
drag, startPoint x: 523, startPoint y: 373, endPoint x: 392, endPoint y: 375, distance: 130.3
click at [392, 375] on p "[EMAIL_ADDRESS][DOMAIN_NAME]" at bounding box center [477, 375] width 232 height 16
click at [641, 413] on div "EMAIL [EMAIL_ADDRESS][DOMAIN_NAME] LOG-IN EMAIL [EMAIL_ADDRESS][DOMAIN_NAME] Ph…" at bounding box center [727, 448] width 732 height 199
drag, startPoint x: 772, startPoint y: 380, endPoint x: 603, endPoint y: 381, distance: 169.6
click at [603, 381] on div "EMAIL [EMAIL_ADDRESS][DOMAIN_NAME] LOG-IN EMAIL [EMAIL_ADDRESS][DOMAIN_NAME] Ph…" at bounding box center [727, 448] width 732 height 199
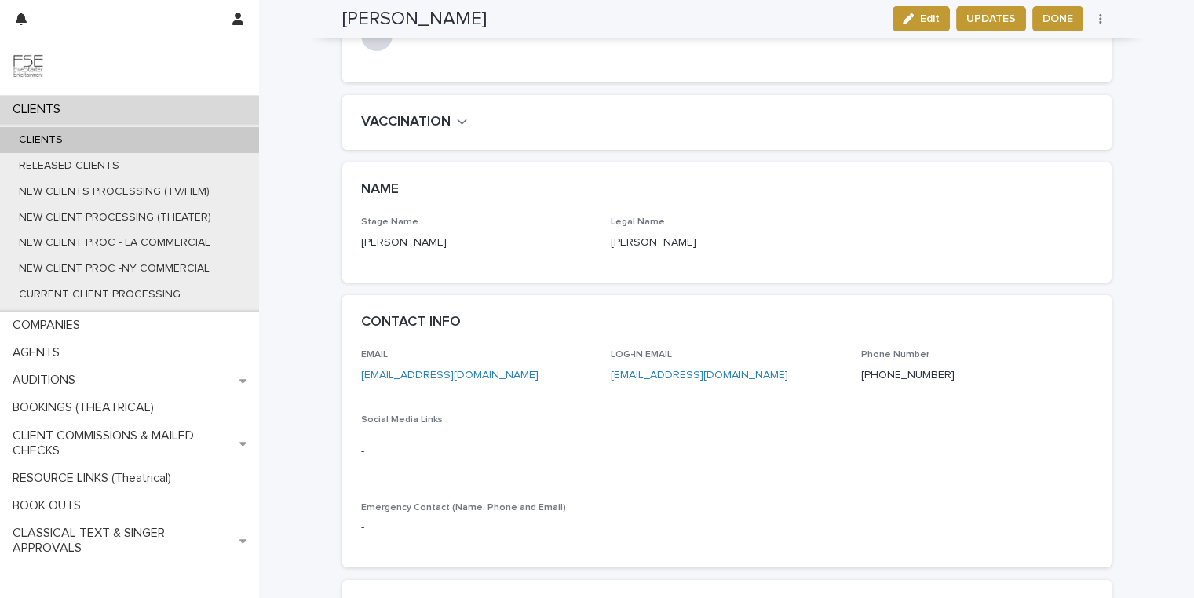
copy link "[EMAIL_ADDRESS][DOMAIN_NAME]"
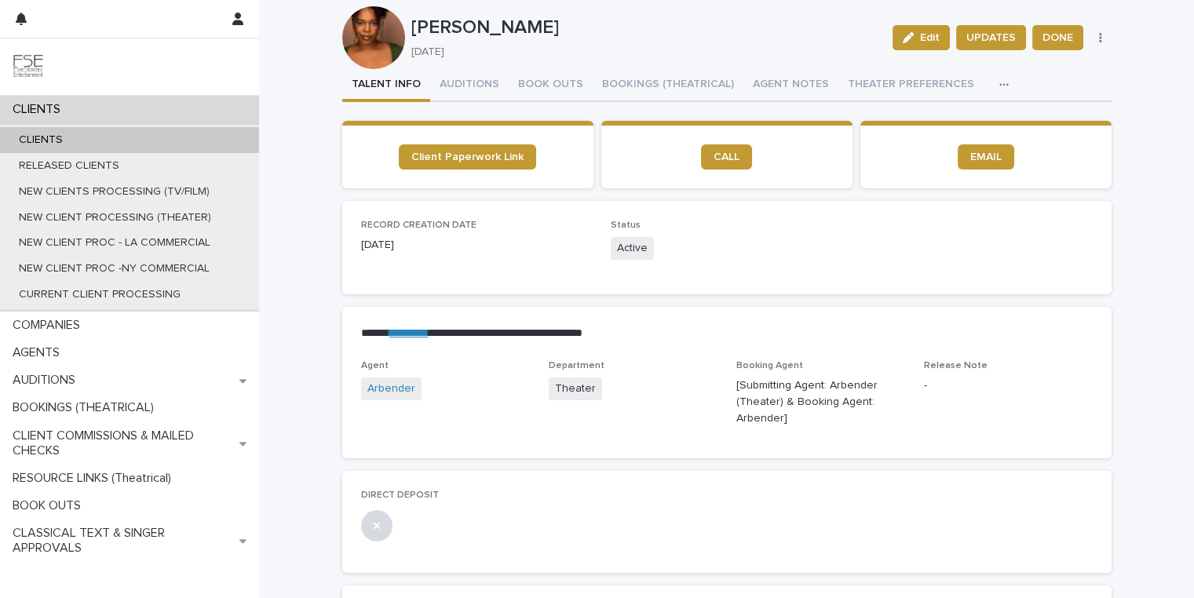
scroll to position [0, 0]
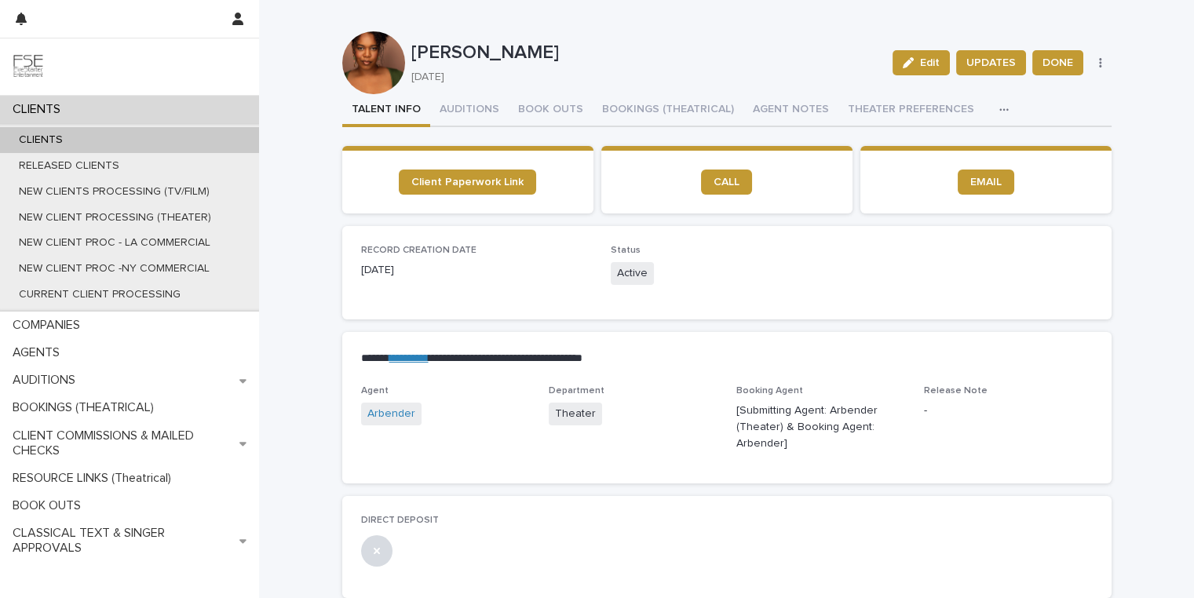
click at [990, 104] on button "button" at bounding box center [1007, 109] width 35 height 31
click at [946, 147] on span "LINKS (REELS, RESUME & BREAKDOWN PROFILES)" at bounding box center [870, 149] width 252 height 11
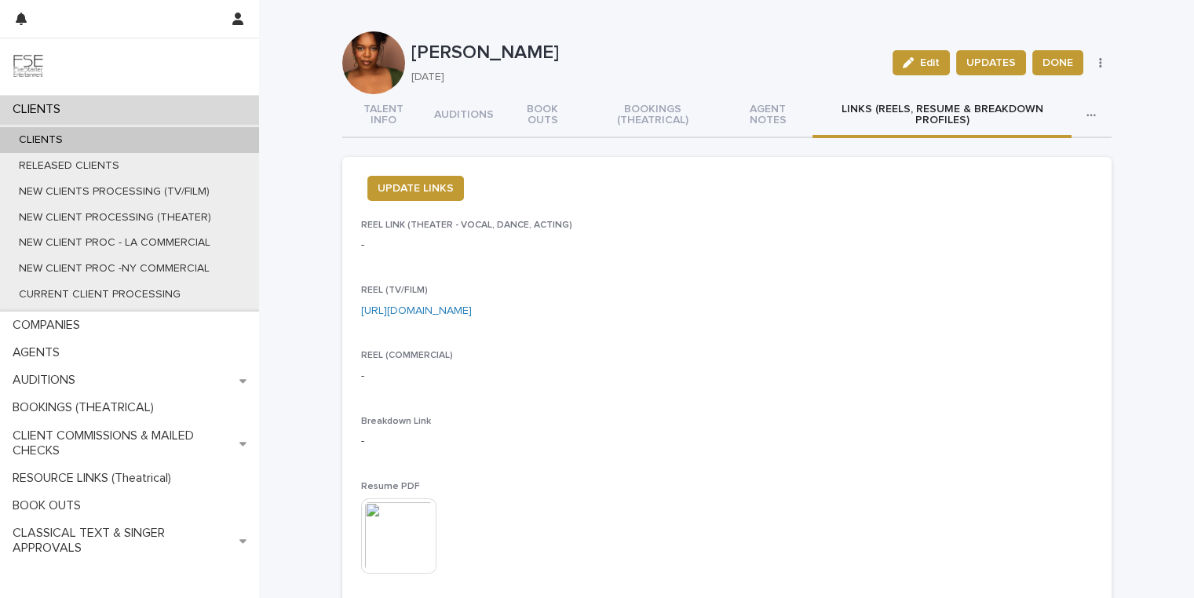
click at [602, 315] on p "[URL][DOMAIN_NAME]" at bounding box center [727, 311] width 732 height 16
click at [472, 305] on link "[URL][DOMAIN_NAME]" at bounding box center [416, 310] width 111 height 11
click at [472, 306] on link "[URL][DOMAIN_NAME]" at bounding box center [416, 310] width 111 height 11
click at [40, 68] on img at bounding box center [28, 66] width 31 height 31
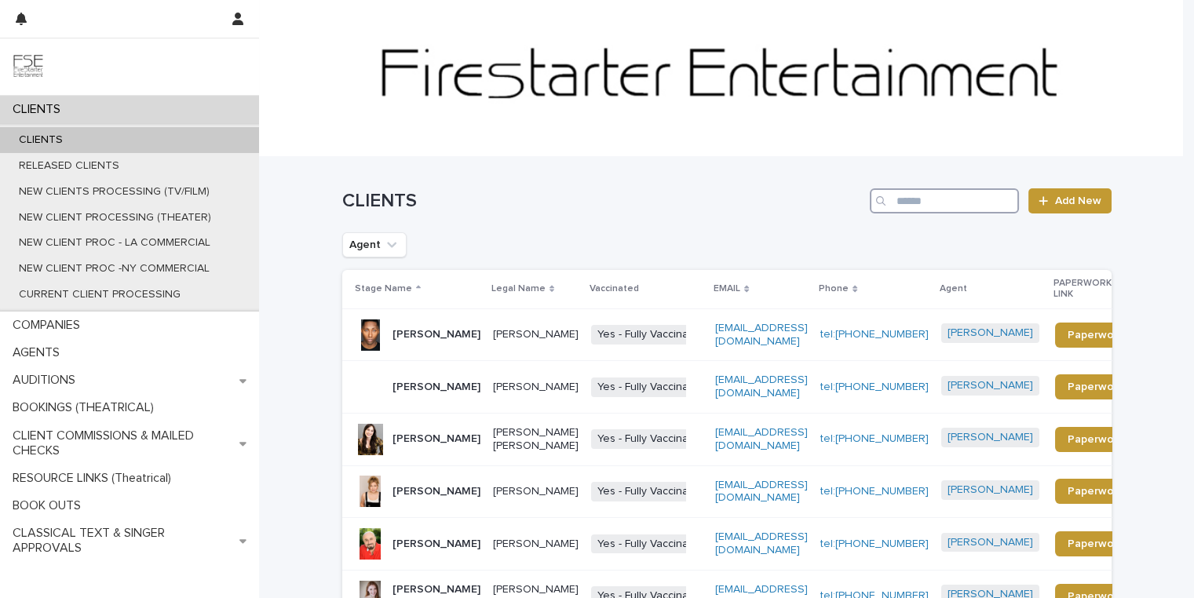
click at [941, 208] on input "Search" at bounding box center [944, 200] width 149 height 25
paste input "**********"
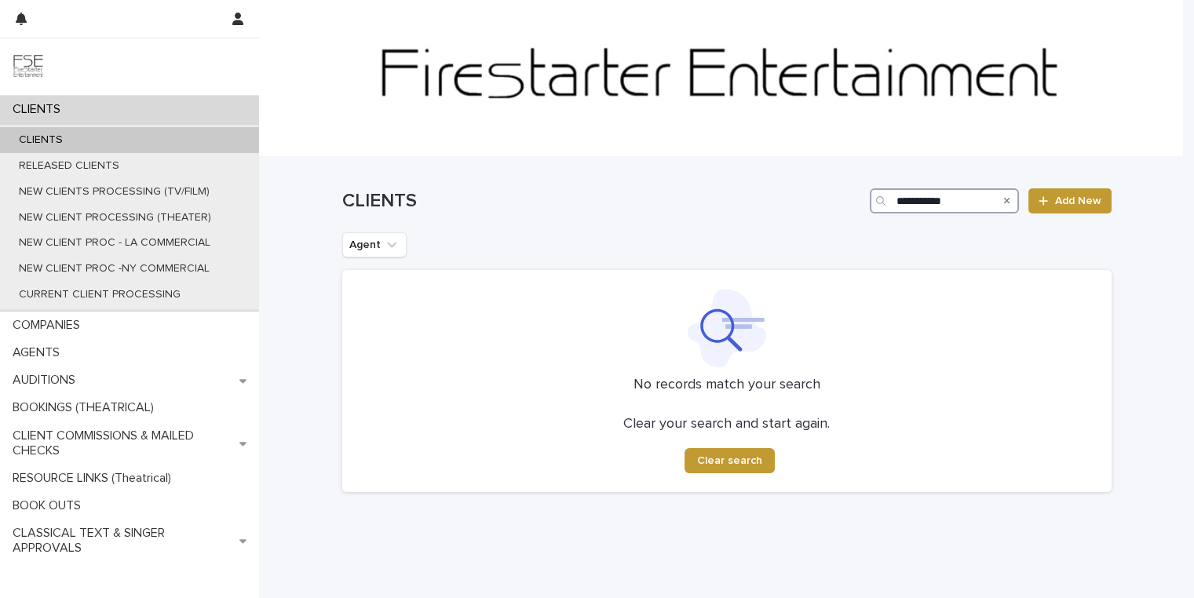
click at [892, 201] on input "**********" at bounding box center [944, 200] width 149 height 25
click at [954, 203] on input "**********" at bounding box center [944, 200] width 149 height 25
click at [931, 206] on input "**********" at bounding box center [944, 200] width 149 height 25
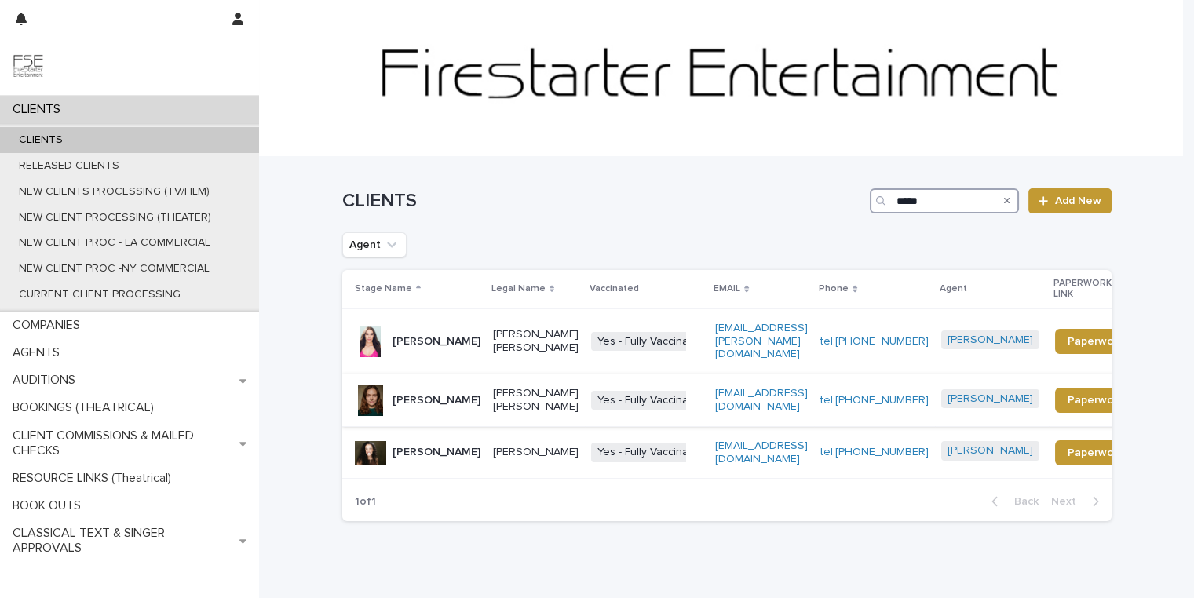
type input "*****"
click at [459, 385] on div "[PERSON_NAME]" at bounding box center [418, 400] width 126 height 31
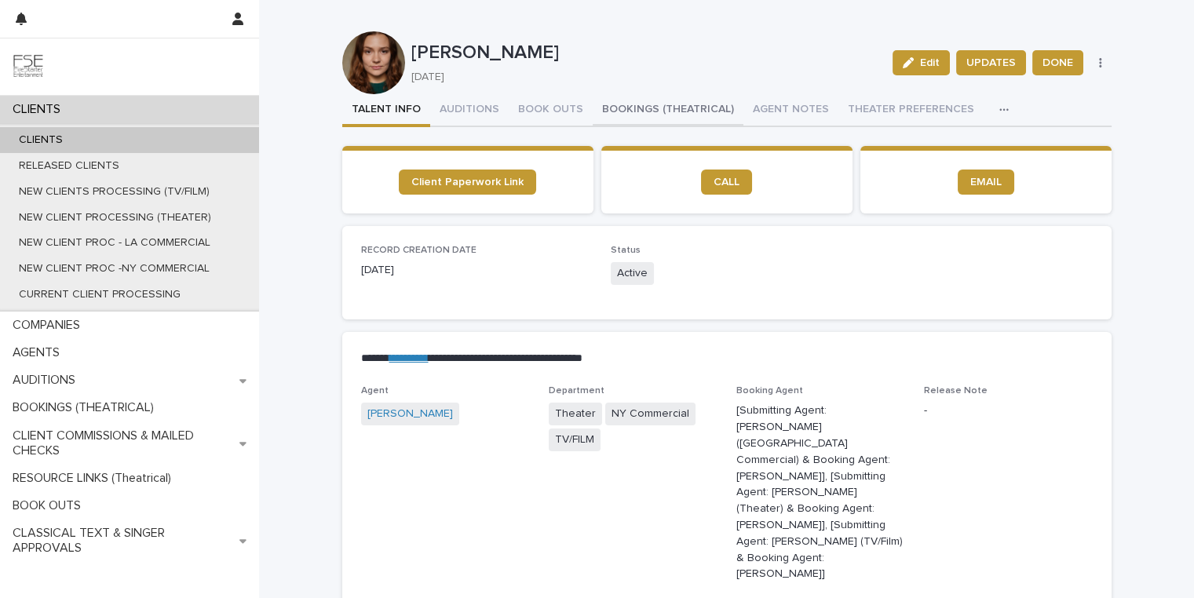
click at [684, 112] on button "BOOKINGS (THEATRICAL)" at bounding box center [668, 110] width 151 height 33
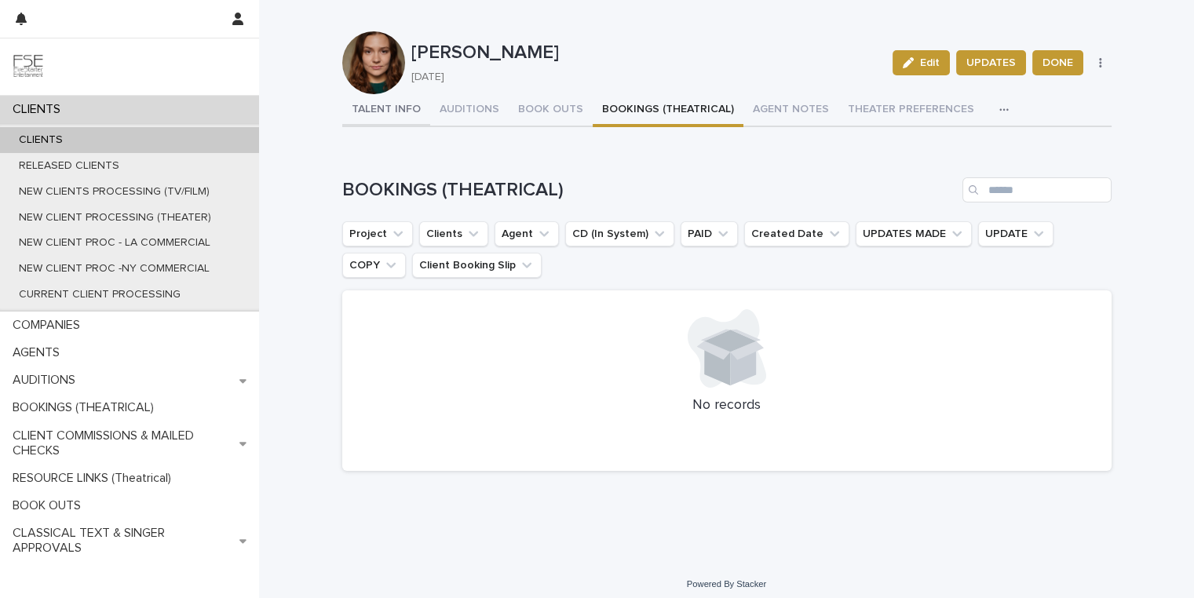
click at [365, 107] on button "TALENT INFO" at bounding box center [386, 110] width 88 height 33
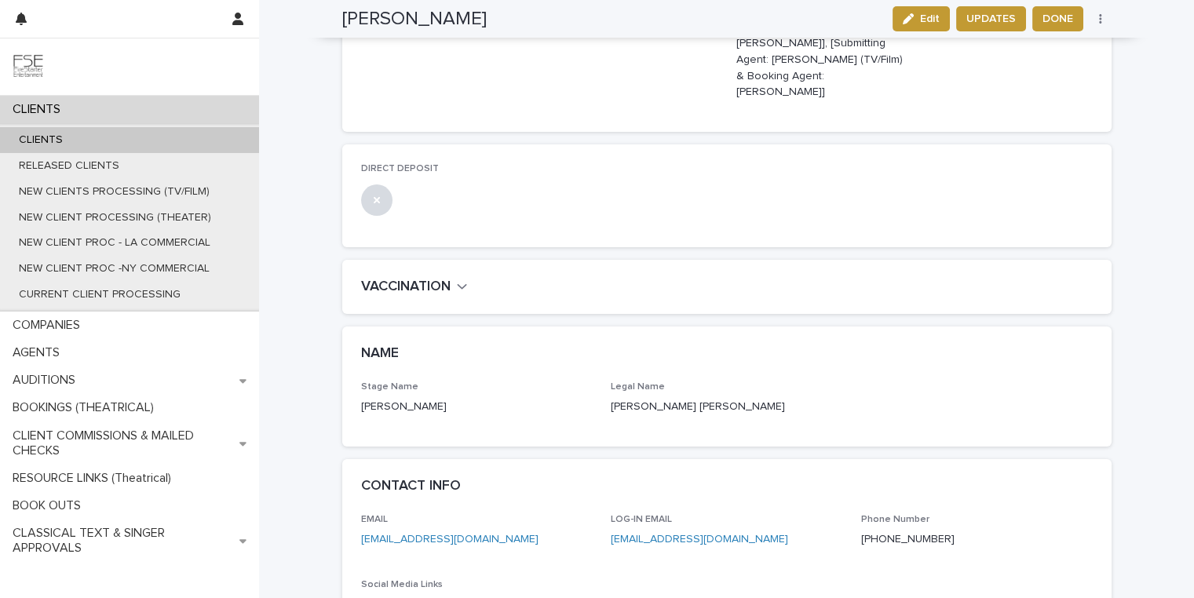
scroll to position [483, 0]
drag, startPoint x: 731, startPoint y: 472, endPoint x: 600, endPoint y: 469, distance: 130.3
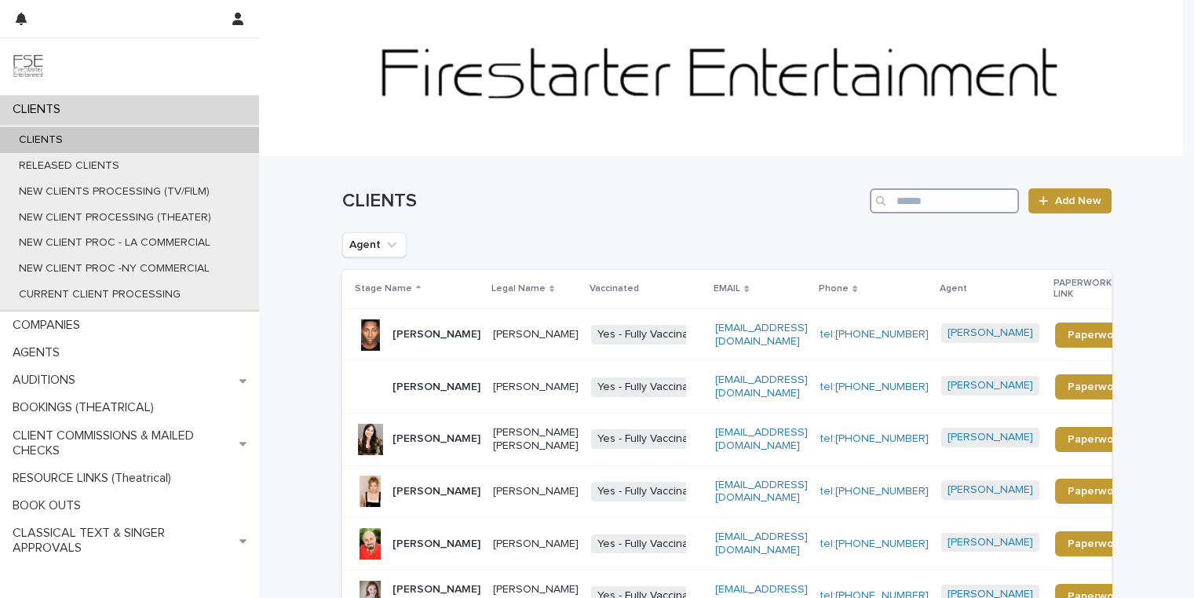
click at [919, 201] on input "Search" at bounding box center [944, 200] width 149 height 25
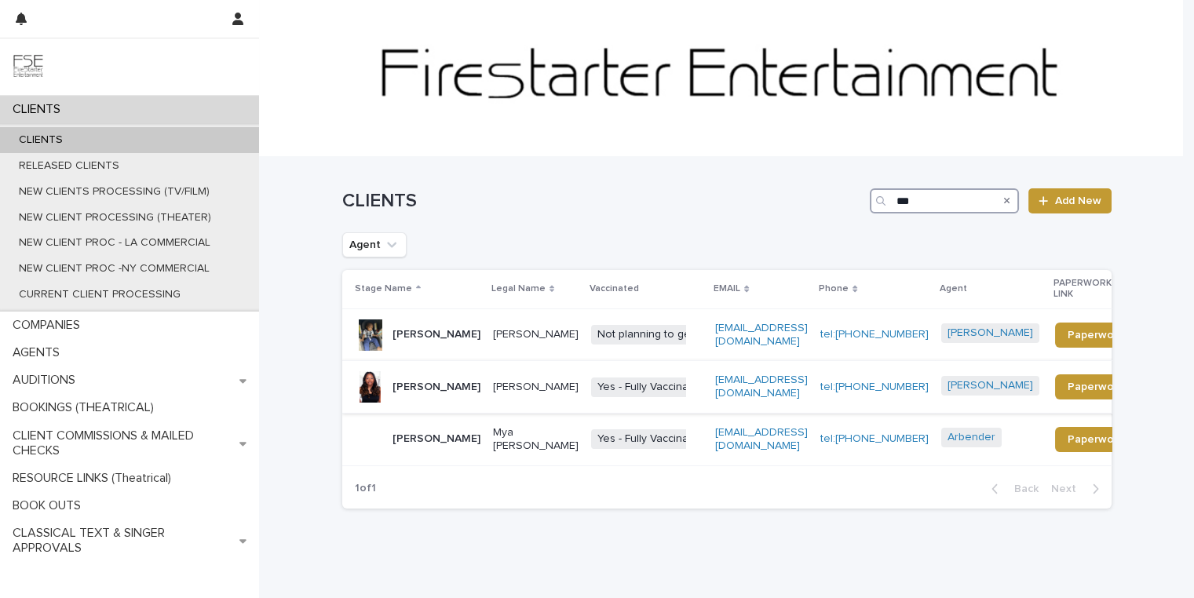
type input "***"
click at [457, 400] on div "Mya Bryant" at bounding box center [418, 386] width 126 height 31
